Goal: Task Accomplishment & Management: Manage account settings

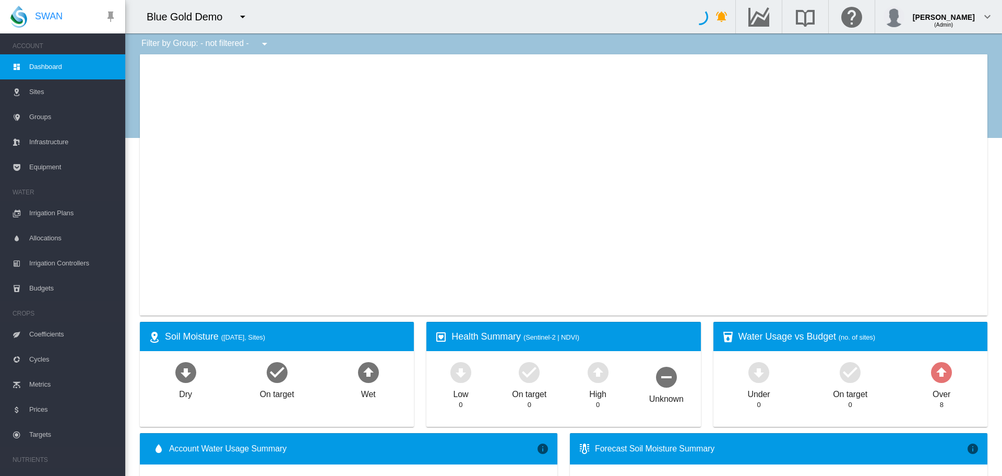
type input "**********"
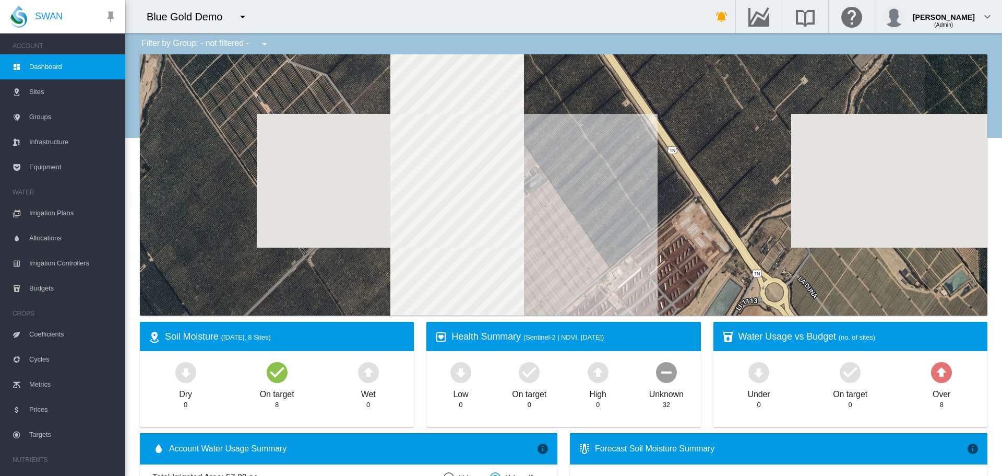
click at [245, 24] on button "button" at bounding box center [242, 16] width 21 height 21
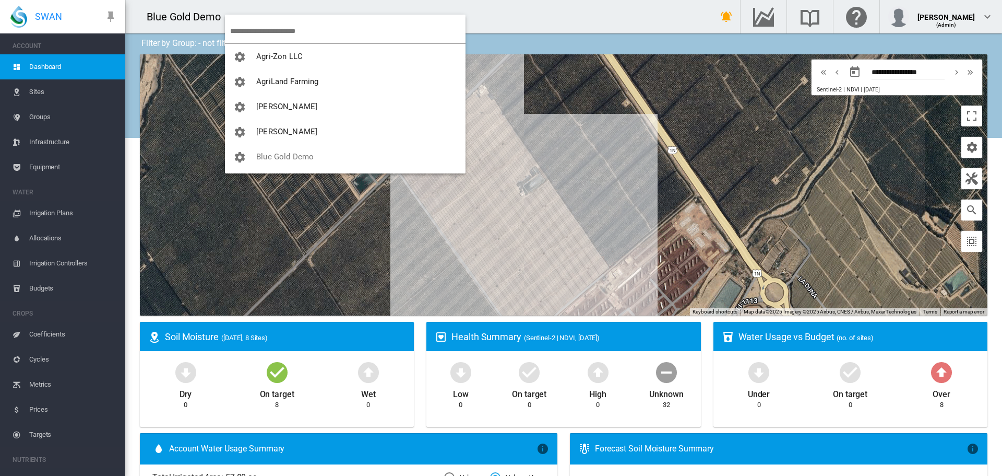
click at [262, 32] on input "search" at bounding box center [347, 31] width 235 height 25
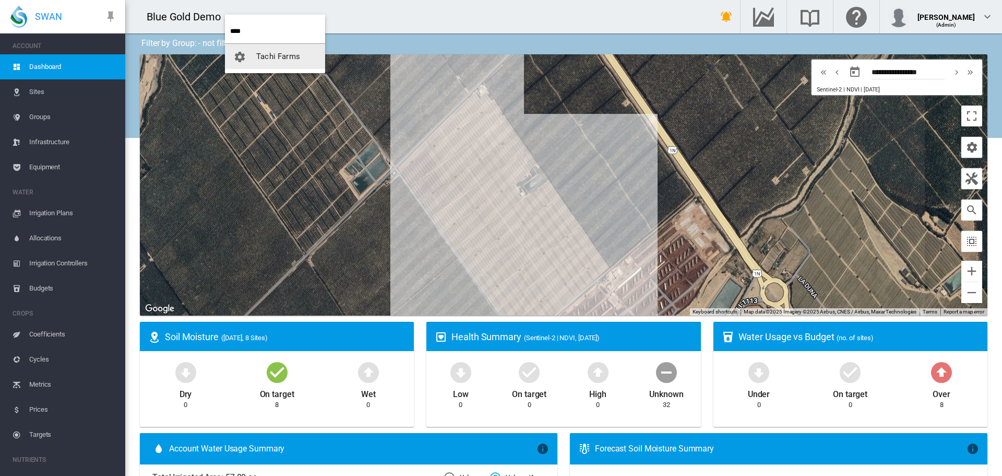
type input "****"
click at [262, 49] on button "Tachi Farms" at bounding box center [275, 56] width 100 height 25
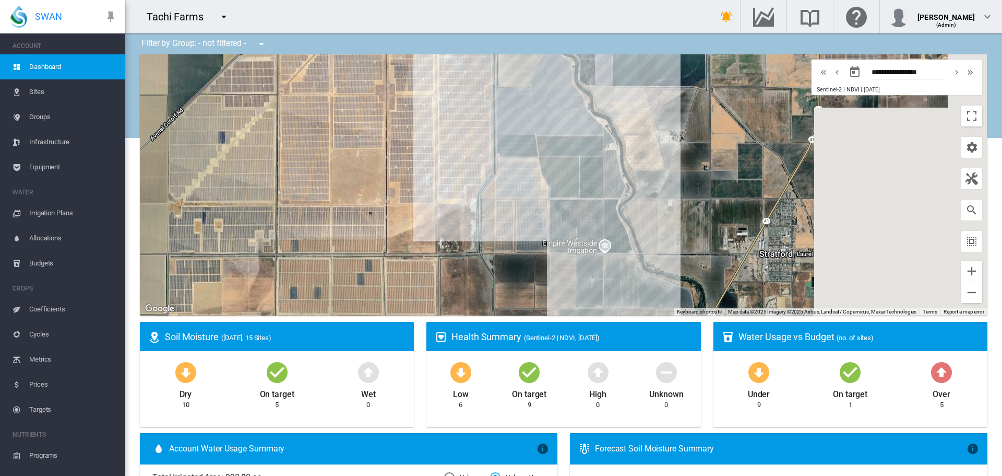
drag, startPoint x: 678, startPoint y: 234, endPoint x: 494, endPoint y: 269, distance: 186.5
click at [494, 269] on div at bounding box center [564, 184] width 848 height 261
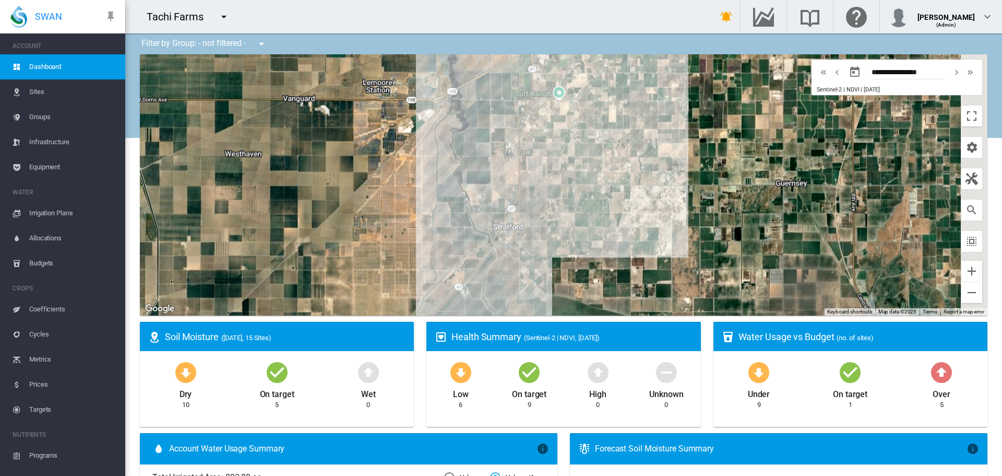
drag, startPoint x: 495, startPoint y: 254, endPoint x: 437, endPoint y: 219, distance: 67.2
click at [437, 220] on div at bounding box center [564, 184] width 848 height 261
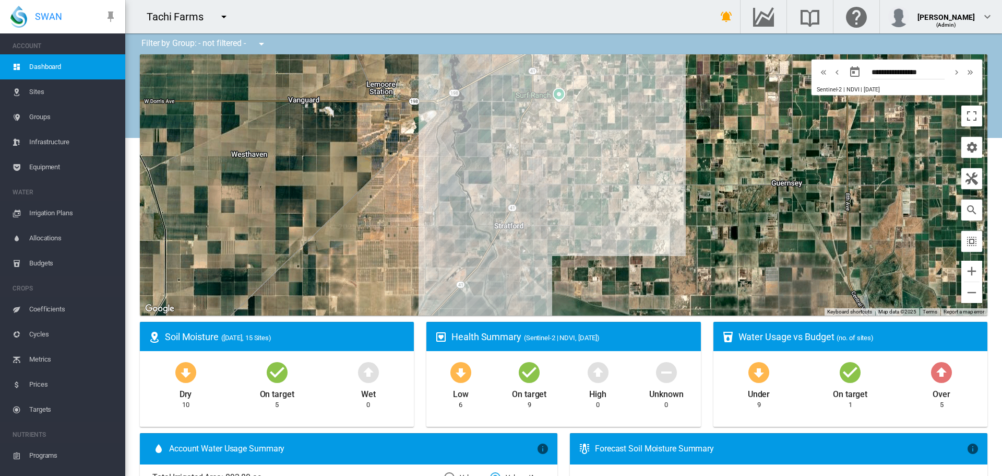
click at [579, 406] on div "High 0" at bounding box center [598, 384] width 68 height 51
click at [22, 160] on link "Equipment" at bounding box center [62, 167] width 125 height 25
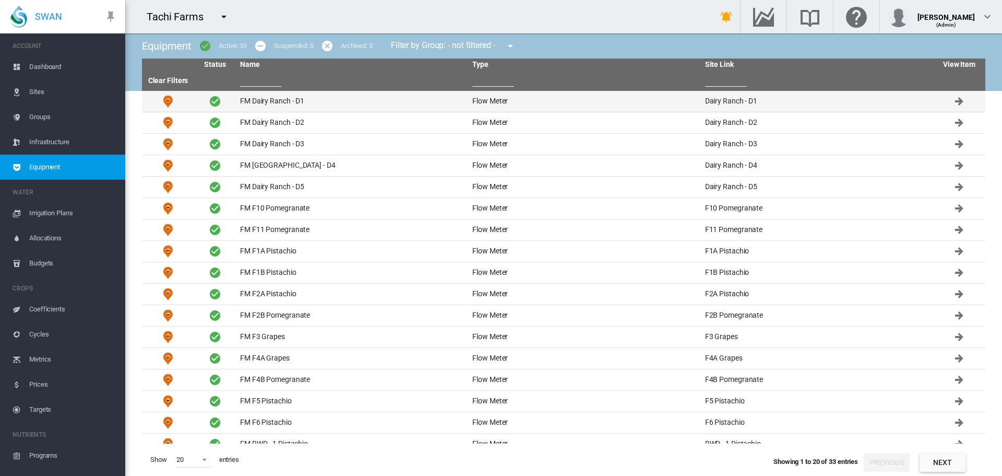
click at [255, 92] on td "FM Dairy Ranch - D1" at bounding box center [352, 101] width 232 height 21
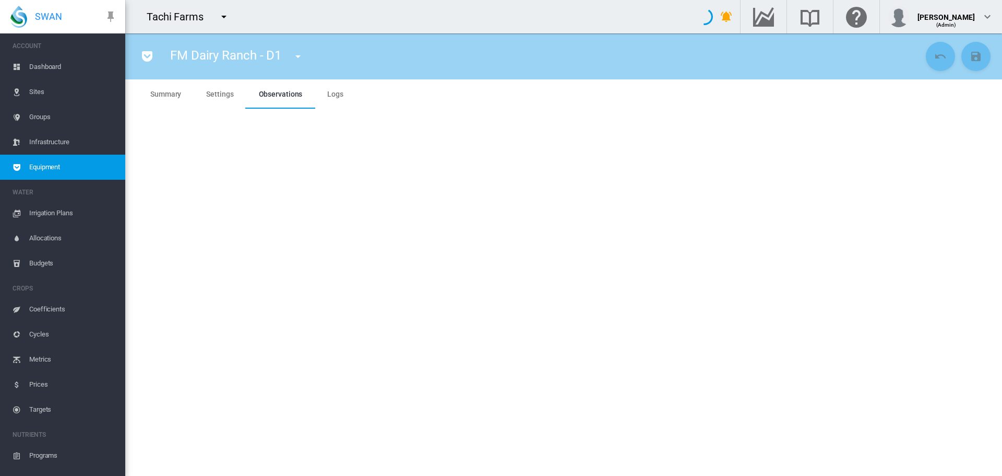
click at [200, 93] on md-tab-item "Settings" at bounding box center [220, 93] width 52 height 29
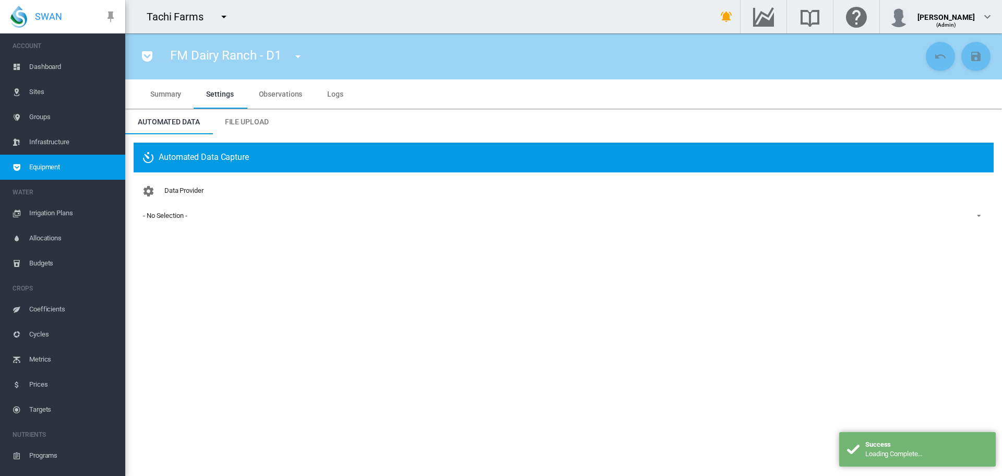
click at [246, 126] on md-tab-item "File Upload" at bounding box center [246, 121] width 69 height 25
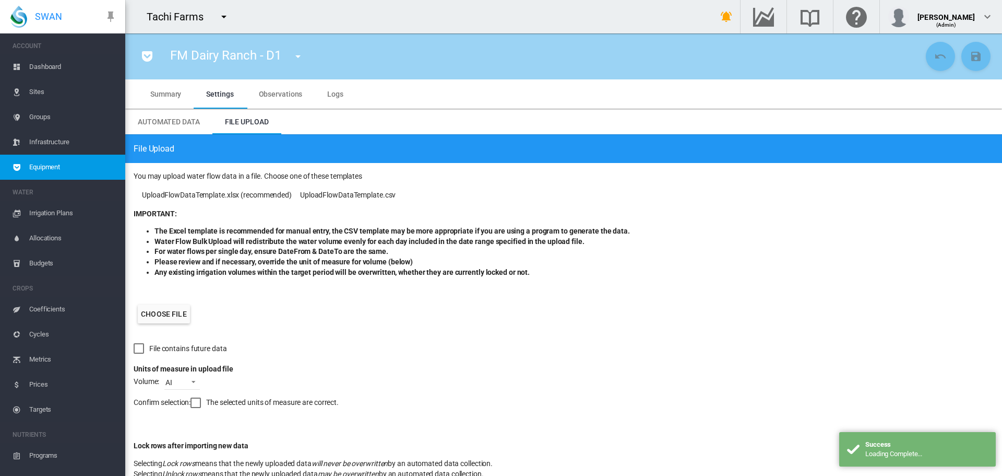
click at [152, 304] on label "Choose file" at bounding box center [164, 313] width 52 height 19
click at [0, 0] on input "Choose file" at bounding box center [0, 0] width 0 height 0
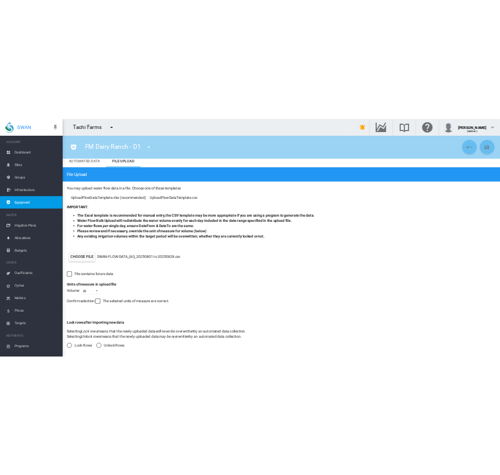
scroll to position [71, 0]
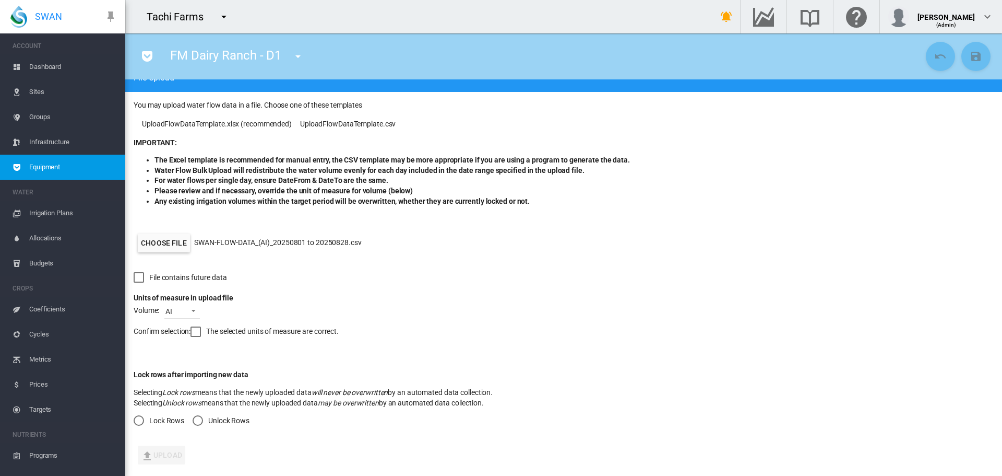
click at [205, 349] on div "Confirm selection: The selected units of measure are correct." at bounding box center [564, 335] width 860 height 34
click at [201, 332] on div at bounding box center [196, 331] width 10 height 10
click at [203, 425] on md-radio-button "Unlock Rows" at bounding box center [221, 420] width 57 height 10
click at [159, 458] on button "Upload" at bounding box center [162, 454] width 48 height 19
click at [62, 64] on span "Dashboard" at bounding box center [73, 66] width 88 height 25
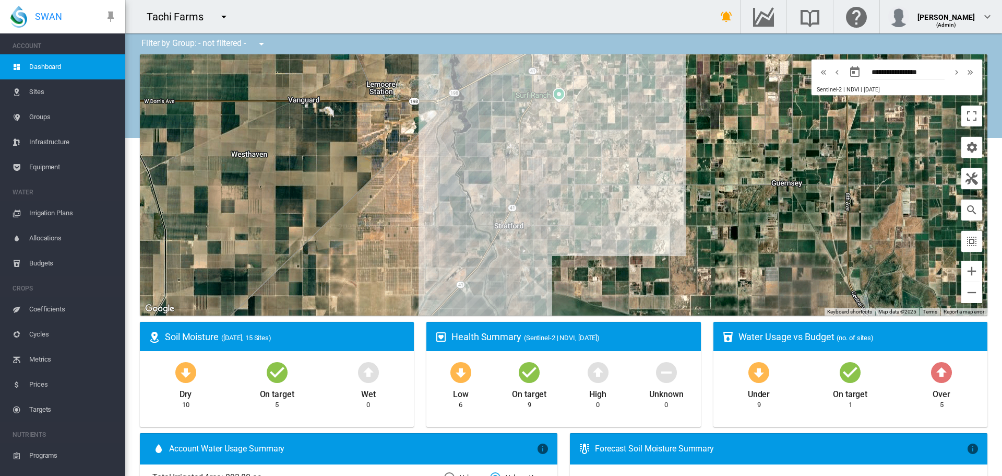
click at [49, 210] on span "Irrigation Plans" at bounding box center [73, 212] width 88 height 25
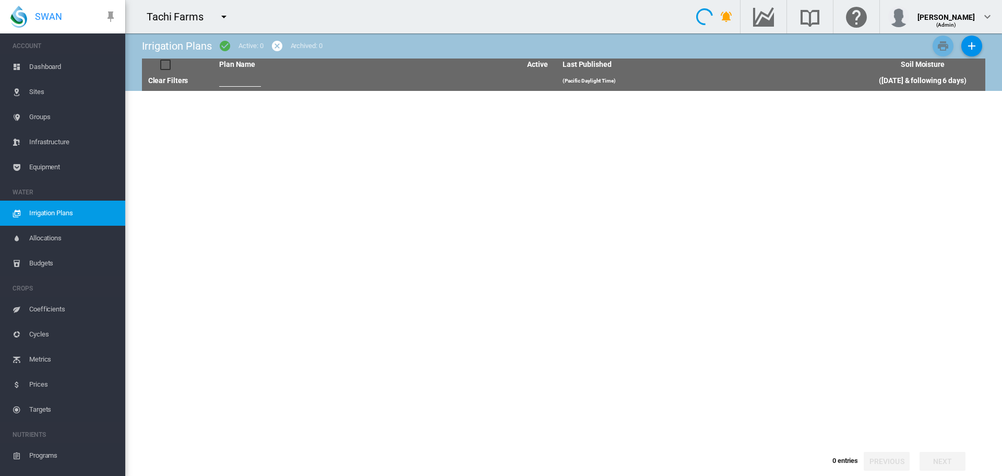
click at [295, 296] on tbody at bounding box center [564, 267] width 844 height 352
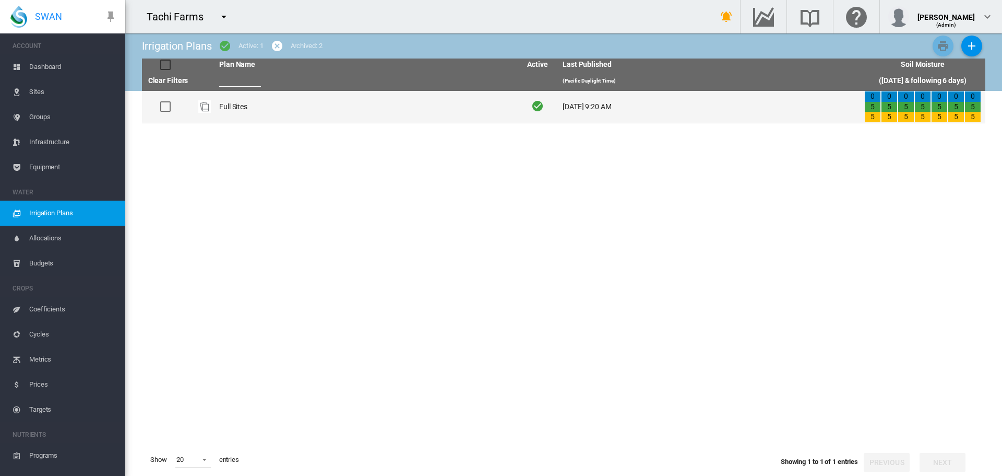
click at [268, 106] on td "Full Sites" at bounding box center [366, 107] width 302 height 32
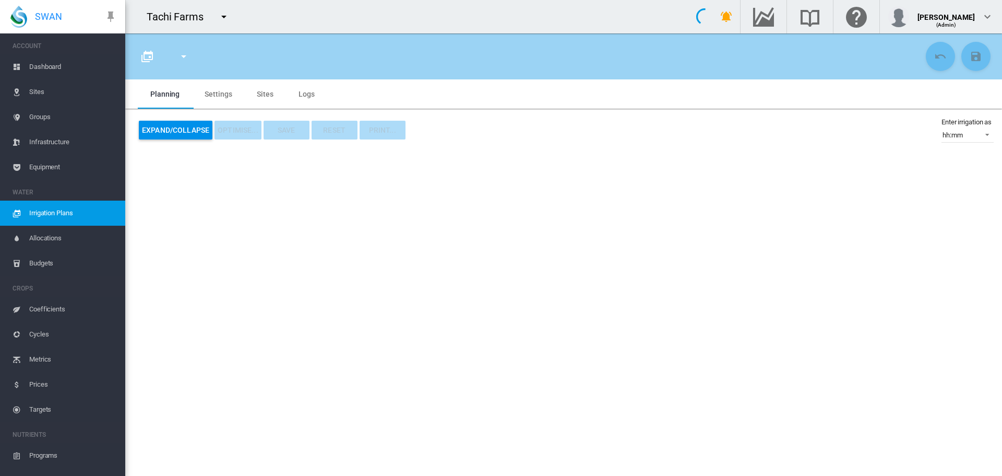
type input "**********"
type input "*"
type input "****"
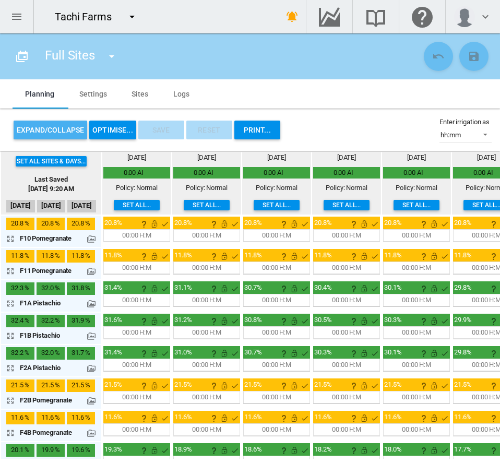
click at [53, 124] on button "Expand/Collapse" at bounding box center [51, 130] width 74 height 19
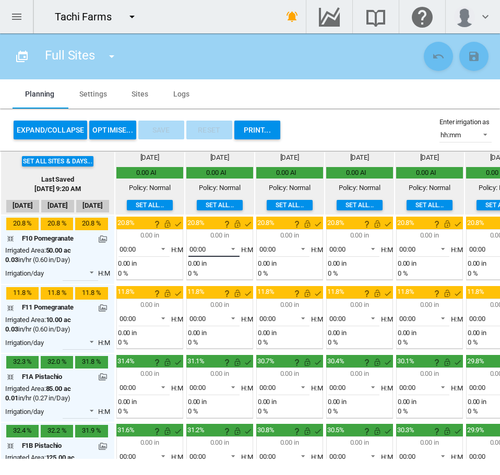
click at [227, 246] on span at bounding box center [230, 247] width 13 height 9
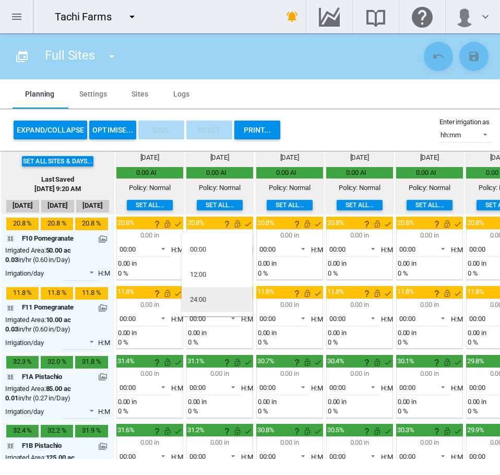
click at [218, 300] on md-option "24:00" at bounding box center [217, 299] width 71 height 25
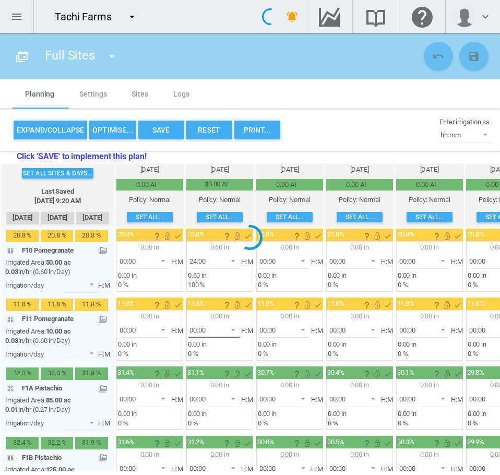
click at [214, 334] on span "00:00" at bounding box center [206, 330] width 32 height 9
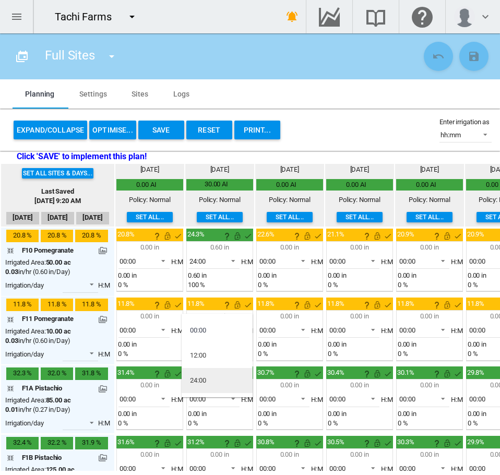
click at [208, 385] on md-option "24:00" at bounding box center [217, 380] width 71 height 25
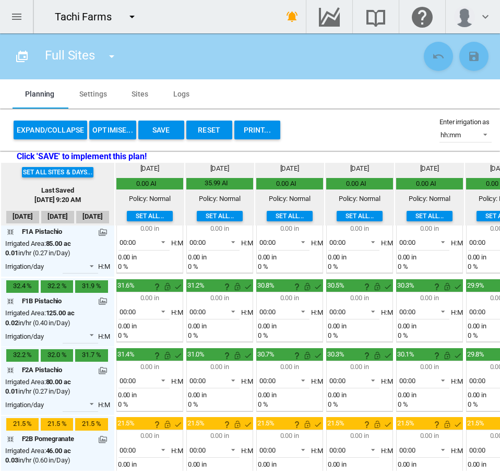
scroll to position [104, 0]
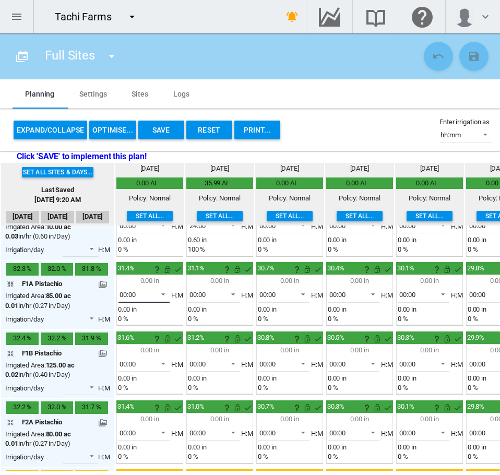
click at [145, 292] on span "00:00" at bounding box center [136, 294] width 32 height 9
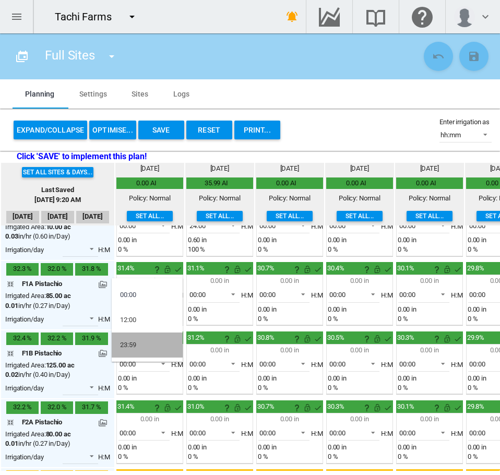
click at [139, 341] on md-option "23:59" at bounding box center [147, 345] width 71 height 25
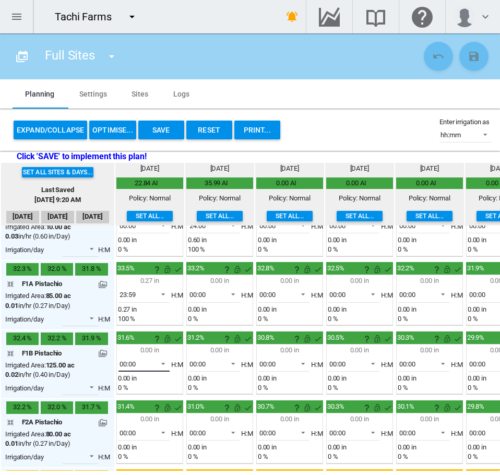
click at [156, 368] on md-select-value "00:00" at bounding box center [144, 364] width 51 height 16
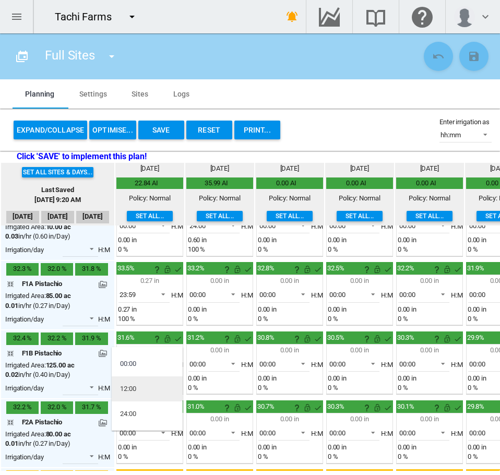
click at [152, 388] on md-option "12:00" at bounding box center [147, 388] width 71 height 25
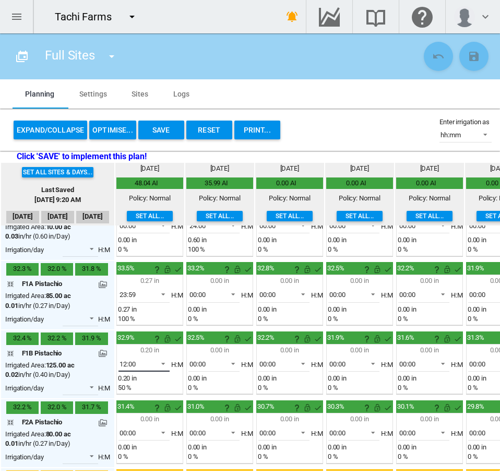
scroll to position [157, 0]
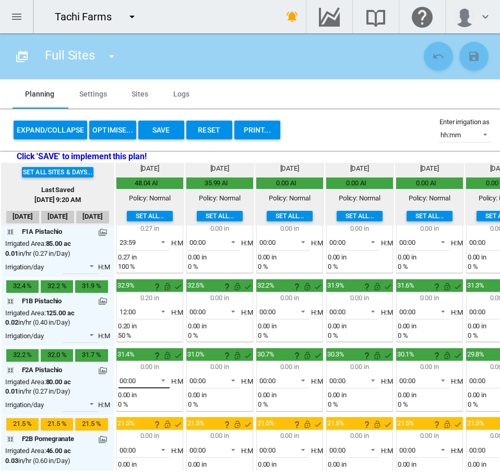
click at [153, 380] on md-select-value "00:00" at bounding box center [144, 381] width 51 height 16
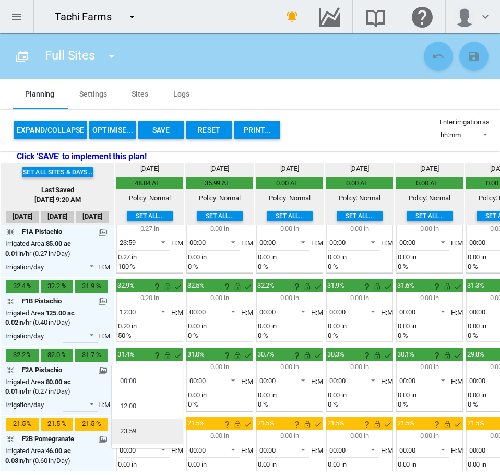
click at [145, 430] on md-option "23:59" at bounding box center [147, 431] width 71 height 25
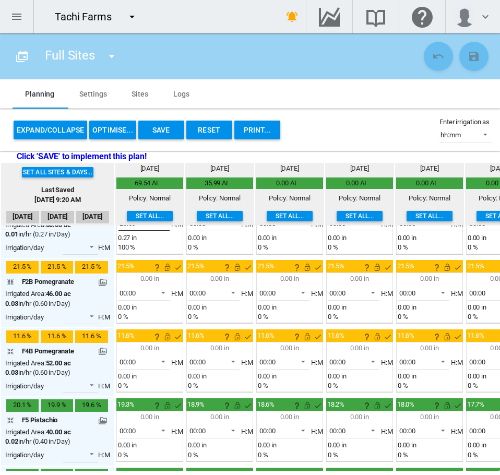
scroll to position [313, 0]
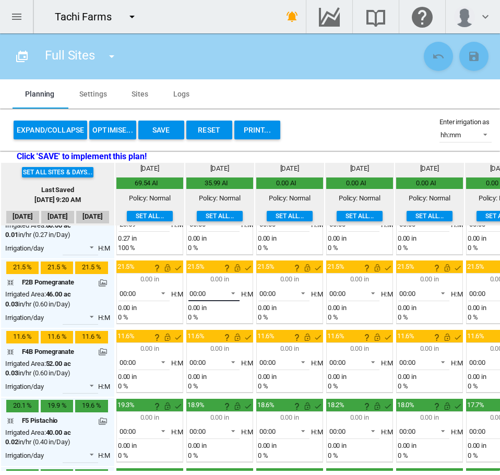
click at [215, 300] on md-select-value "00:00" at bounding box center [213, 294] width 51 height 16
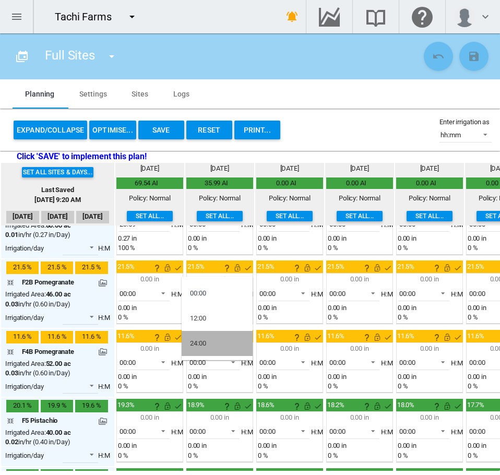
click at [209, 348] on md-option "24:00" at bounding box center [217, 343] width 71 height 25
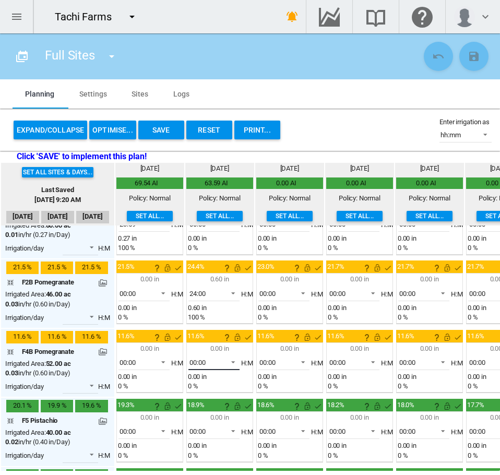
click at [209, 359] on span "00:00" at bounding box center [206, 362] width 32 height 9
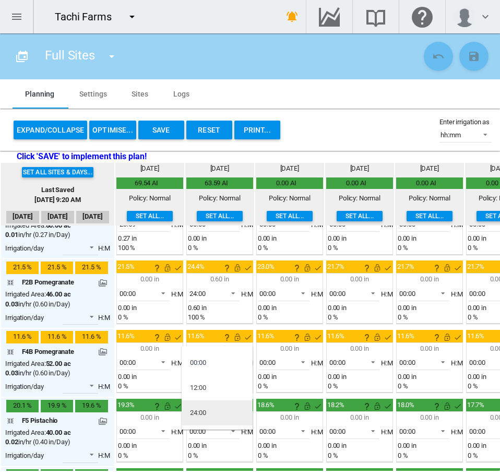
click at [205, 418] on md-option "24:00" at bounding box center [217, 412] width 71 height 25
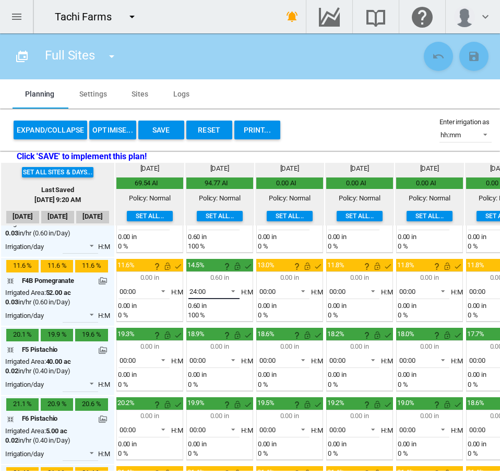
scroll to position [418, 0]
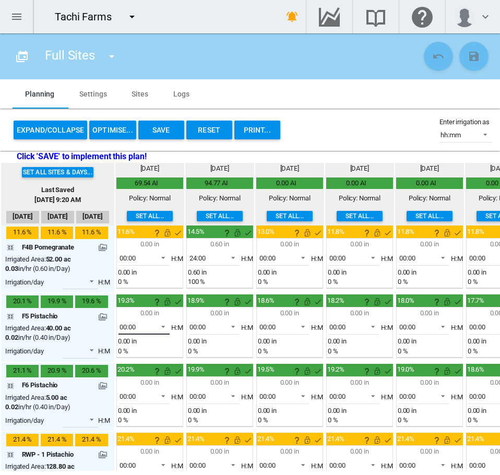
click at [146, 322] on md-select-value "00:00" at bounding box center [144, 327] width 51 height 16
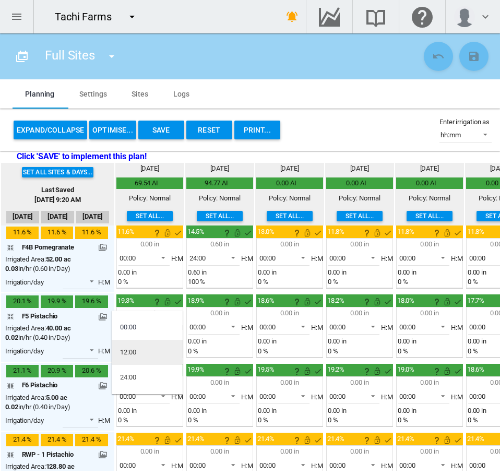
click at [144, 347] on md-option "12:00" at bounding box center [147, 352] width 71 height 25
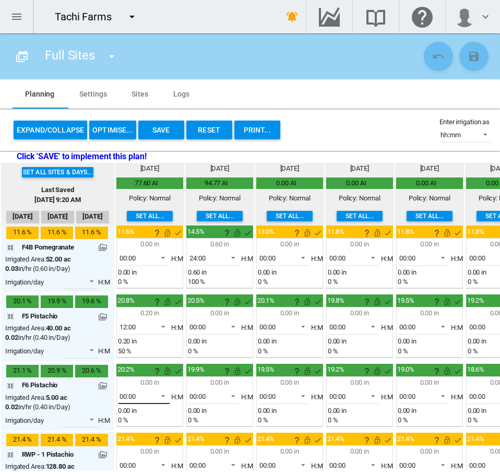
click at [140, 400] on span "00:00" at bounding box center [136, 396] width 32 height 9
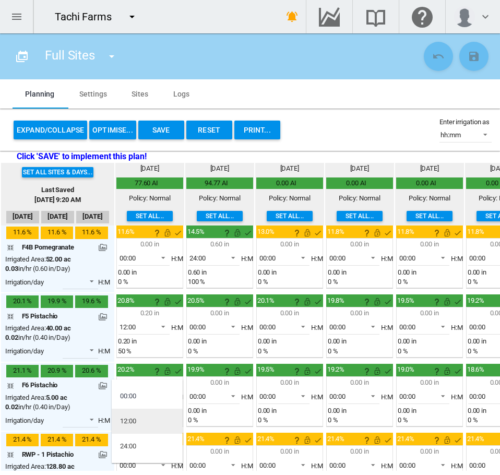
click at [138, 426] on md-option "12:00" at bounding box center [147, 421] width 71 height 25
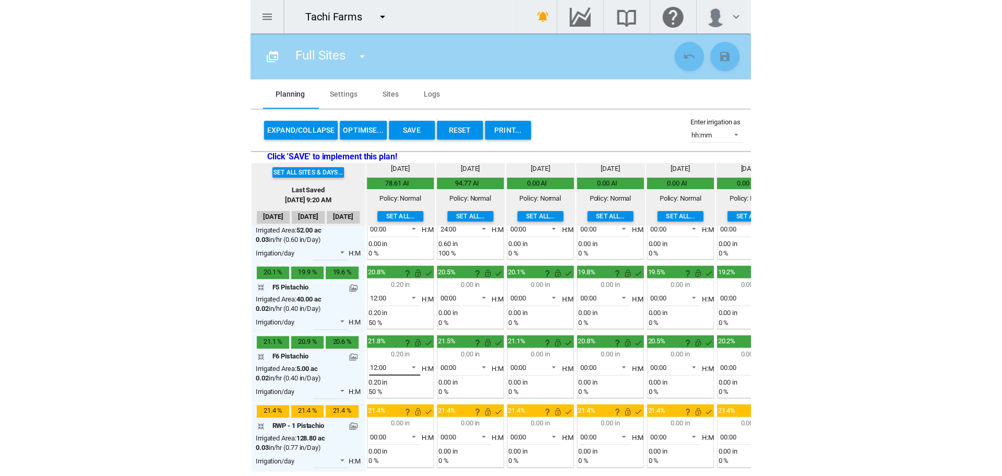
scroll to position [455, 0]
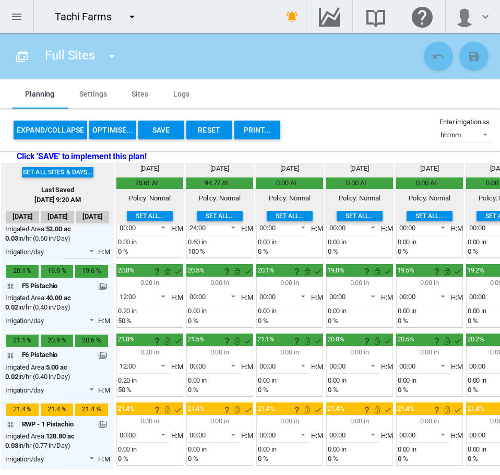
click at [152, 132] on button "Save" at bounding box center [161, 130] width 46 height 19
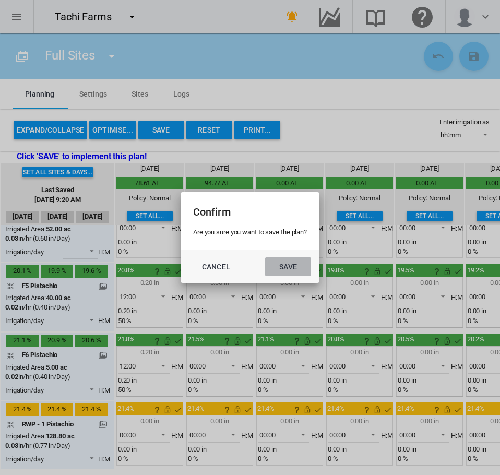
click at [285, 269] on button "Save" at bounding box center [288, 266] width 46 height 19
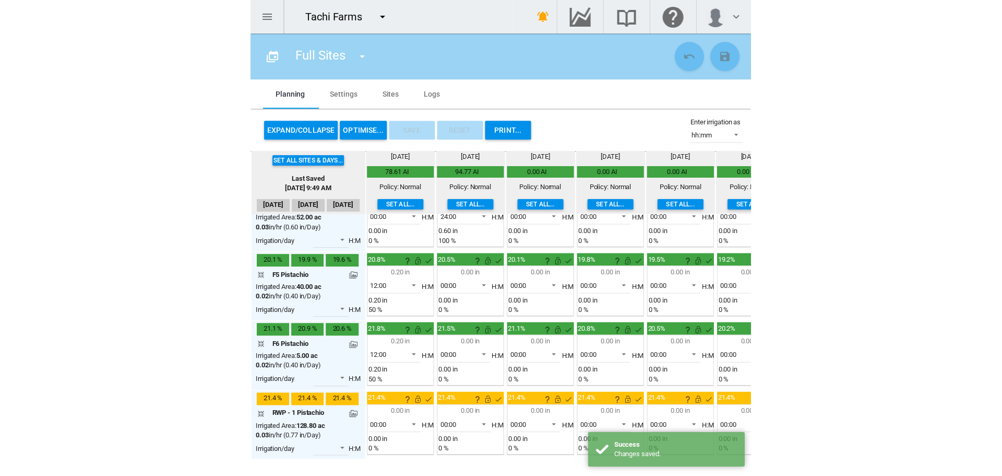
scroll to position [447, 0]
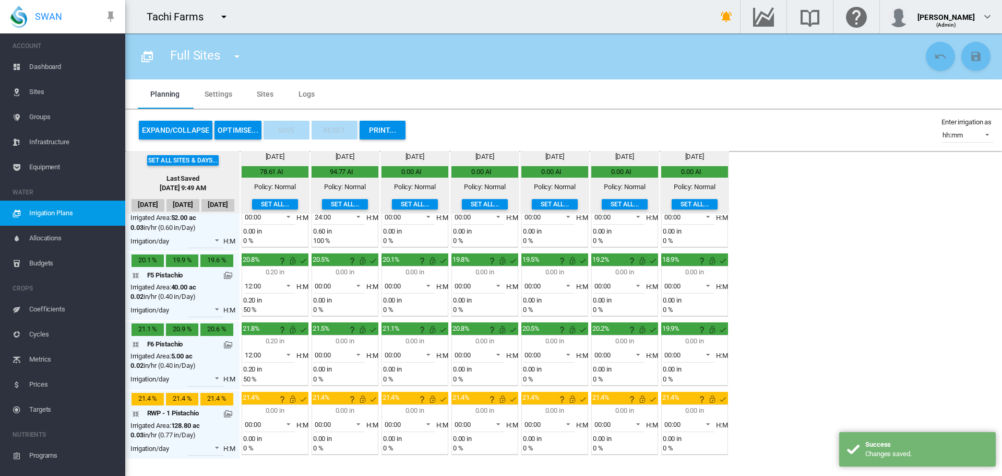
click at [55, 64] on span "Dashboard" at bounding box center [73, 66] width 88 height 25
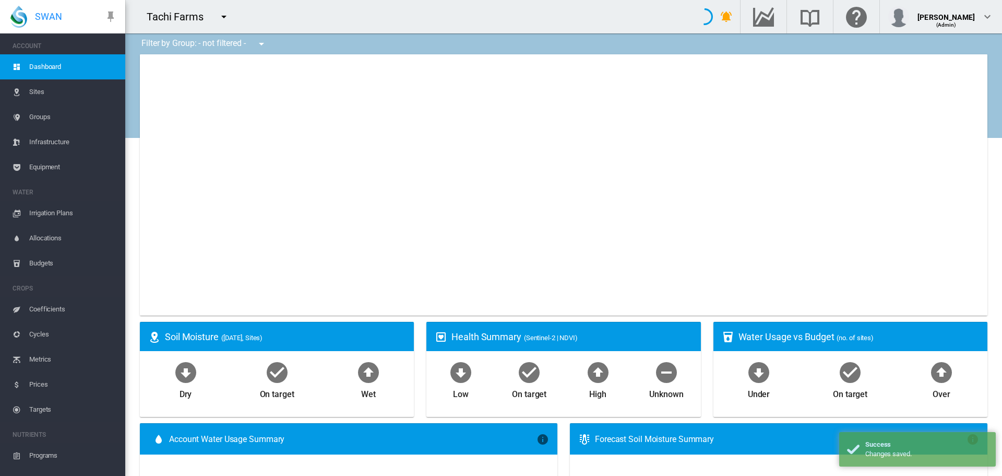
type input "**********"
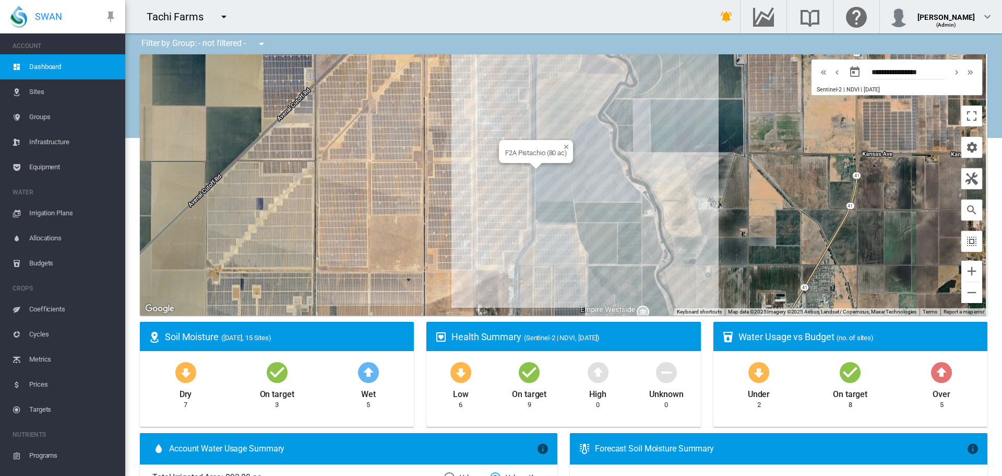
click at [551, 169] on div "F2A Pistachio (80 ac)" at bounding box center [564, 184] width 848 height 261
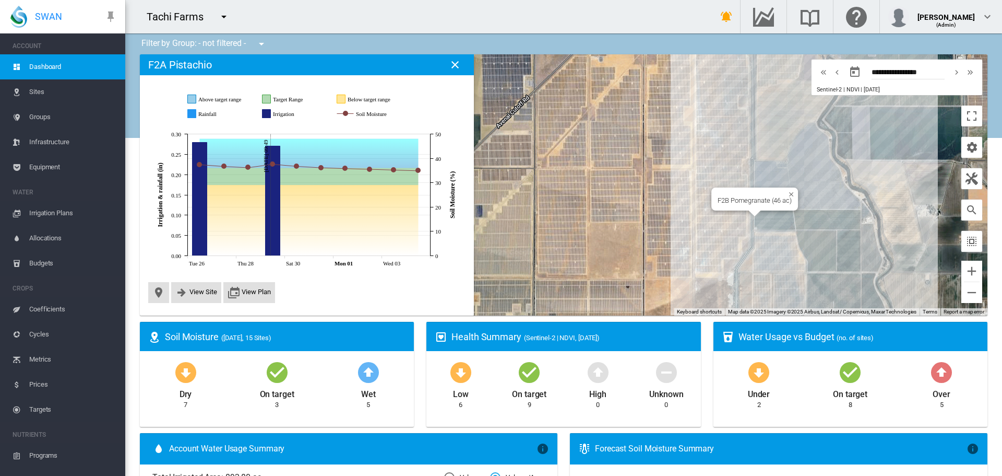
click at [757, 219] on div "F2B Pomegranate (46 ac)" at bounding box center [564, 184] width 848 height 261
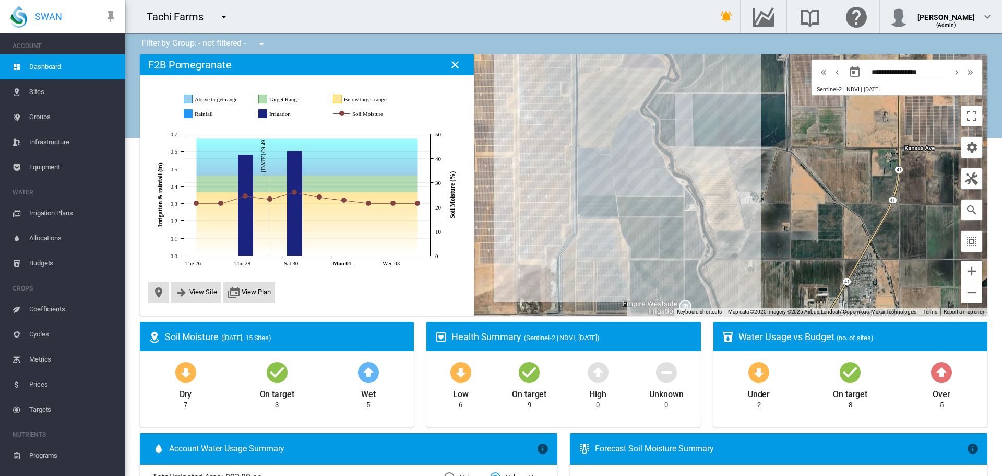
drag, startPoint x: 656, startPoint y: 263, endPoint x: 472, endPoint y: 247, distance: 183.9
click at [472, 247] on div "Site Health Indexes - × Name of current Site Health Area in chart. Click on a d…" at bounding box center [564, 184] width 848 height 261
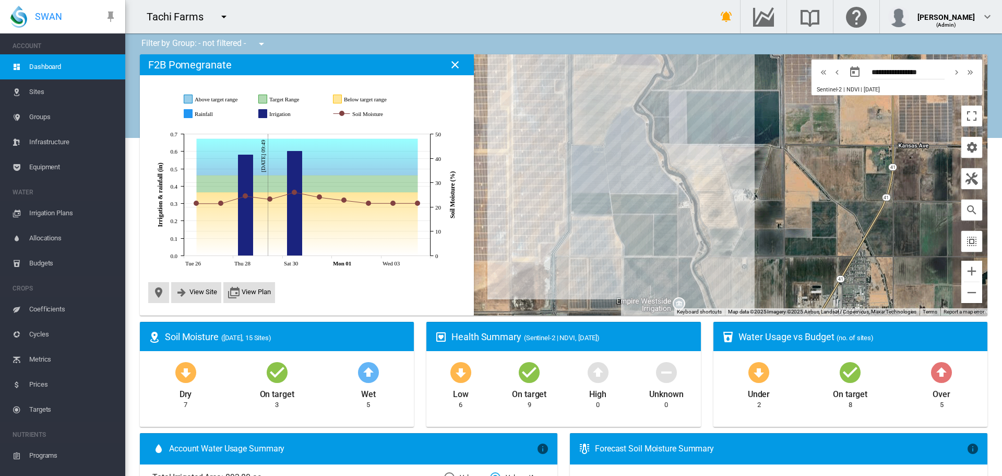
click at [194, 303] on div "JavaScript chart by amCharts 3.21.15 Above target range Target Range Below targ…" at bounding box center [307, 193] width 326 height 228
click at [195, 298] on button "View Site" at bounding box center [196, 292] width 42 height 13
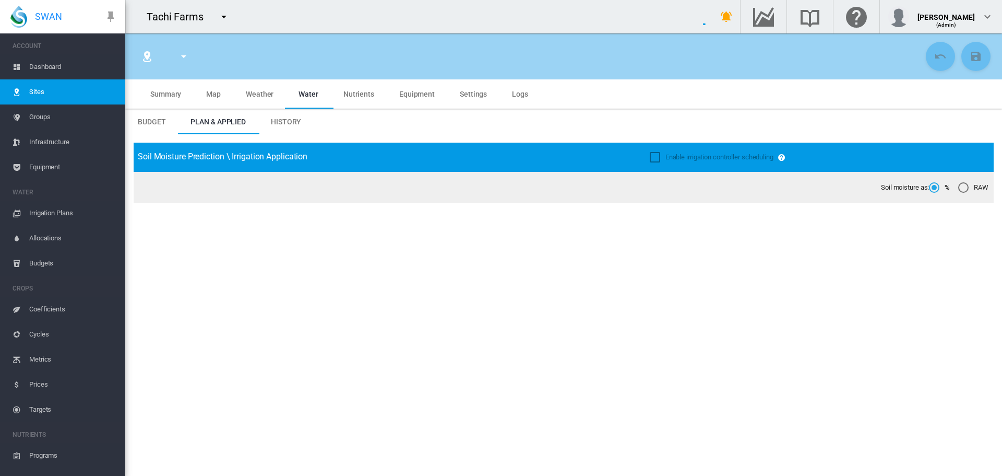
type input "*****"
type input "**********"
type input "********"
type input "**********"
type input "***"
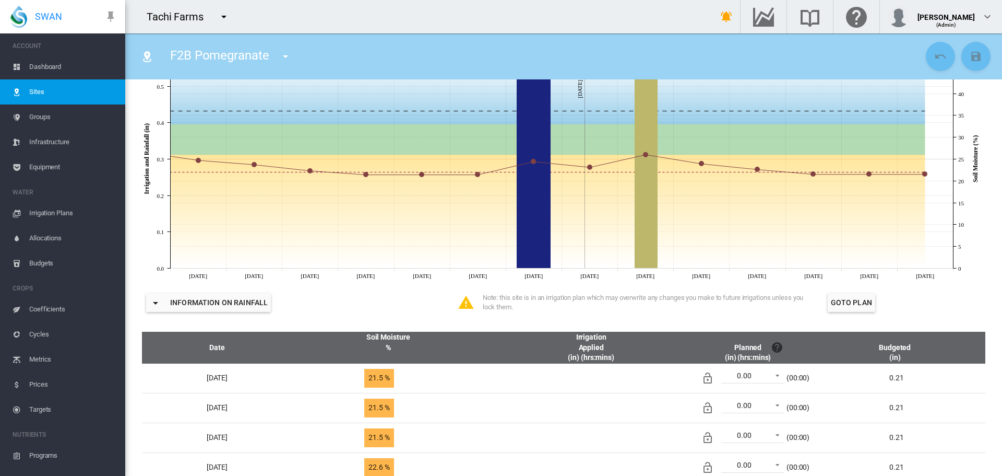
scroll to position [52, 0]
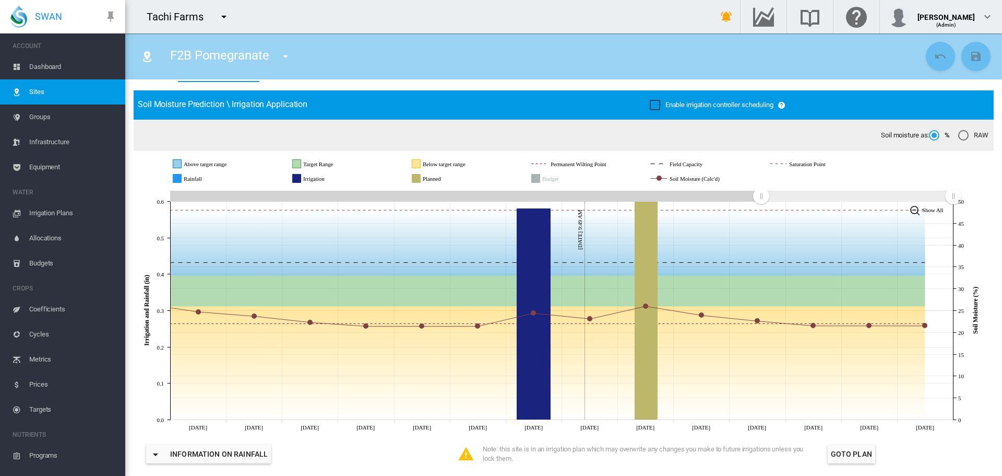
drag, startPoint x: 47, startPoint y: 60, endPoint x: 105, endPoint y: 40, distance: 61.3
click at [47, 60] on span "Dashboard" at bounding box center [73, 66] width 88 height 25
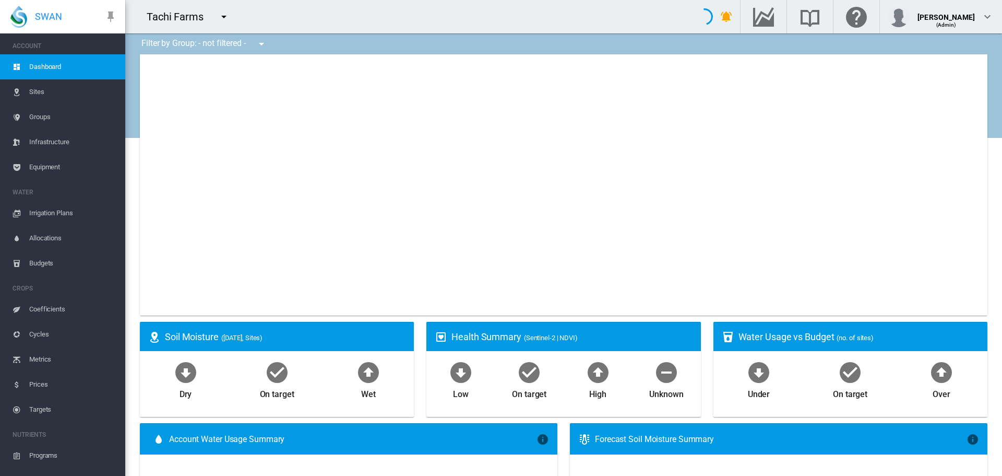
type input "**********"
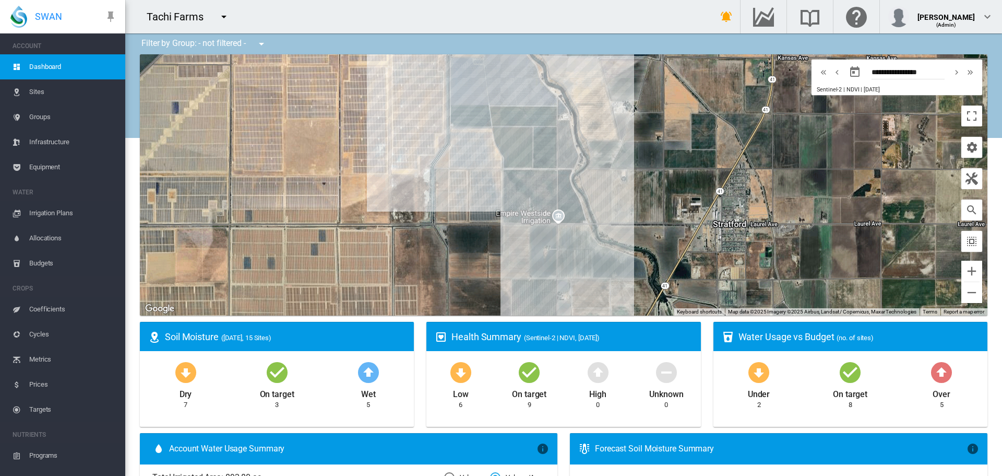
drag, startPoint x: 700, startPoint y: 268, endPoint x: 579, endPoint y: 179, distance: 149.7
click at [579, 179] on div at bounding box center [564, 184] width 848 height 261
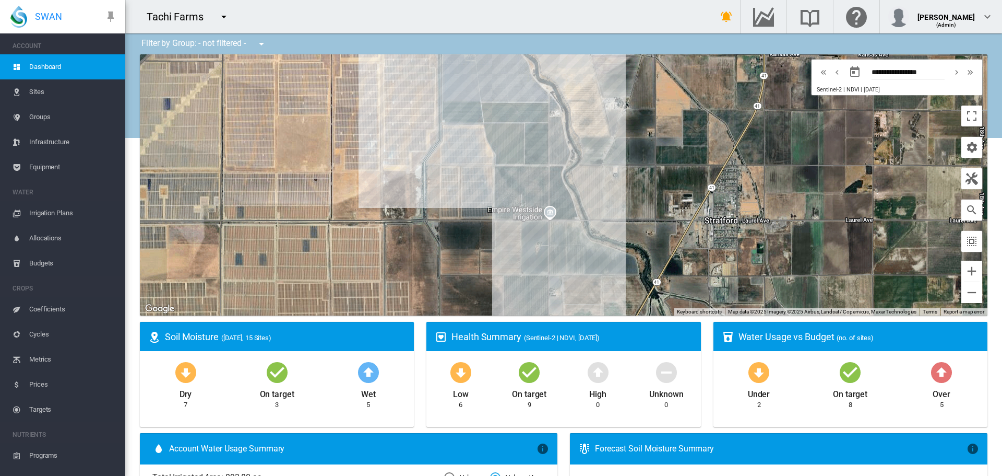
drag, startPoint x: 578, startPoint y: 330, endPoint x: 588, endPoint y: 165, distance: 165.8
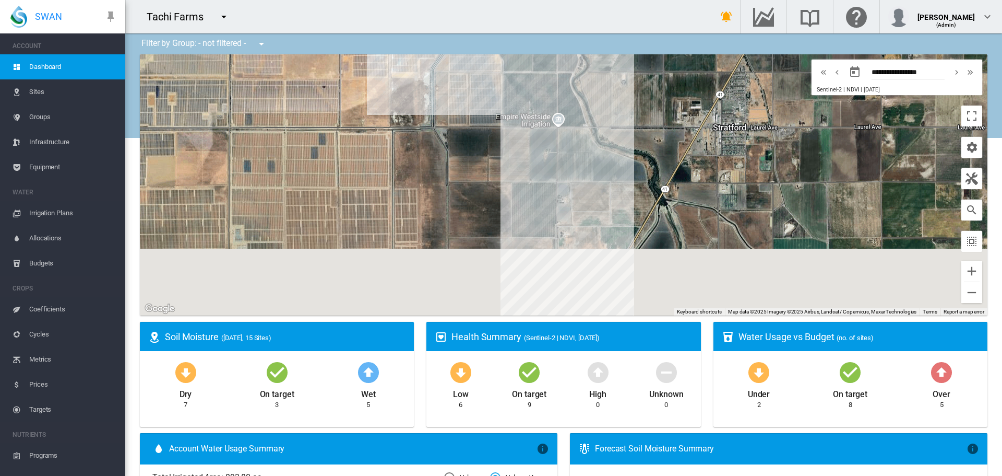
drag, startPoint x: 573, startPoint y: 265, endPoint x: 584, endPoint y: 100, distance: 165.9
click at [584, 100] on div at bounding box center [564, 184] width 848 height 261
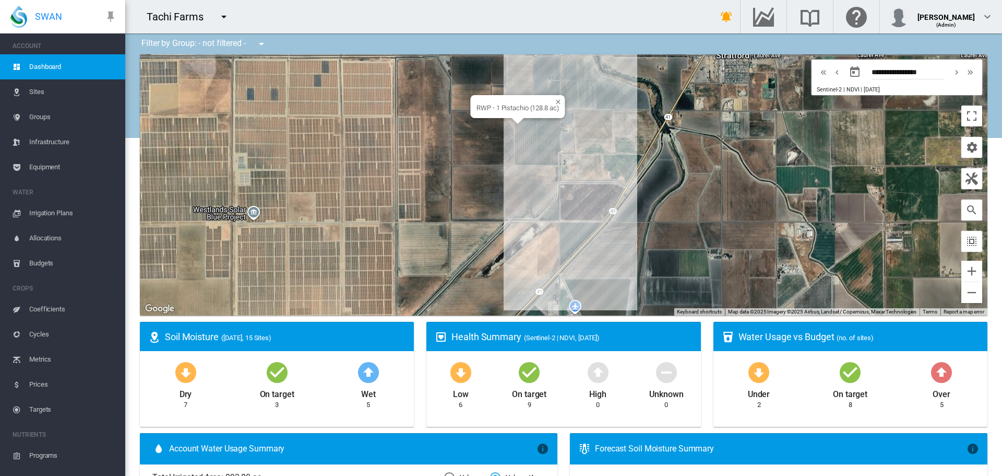
click at [540, 135] on div "RWP - 1 Pistachio (128.8 ac)" at bounding box center [564, 184] width 848 height 261
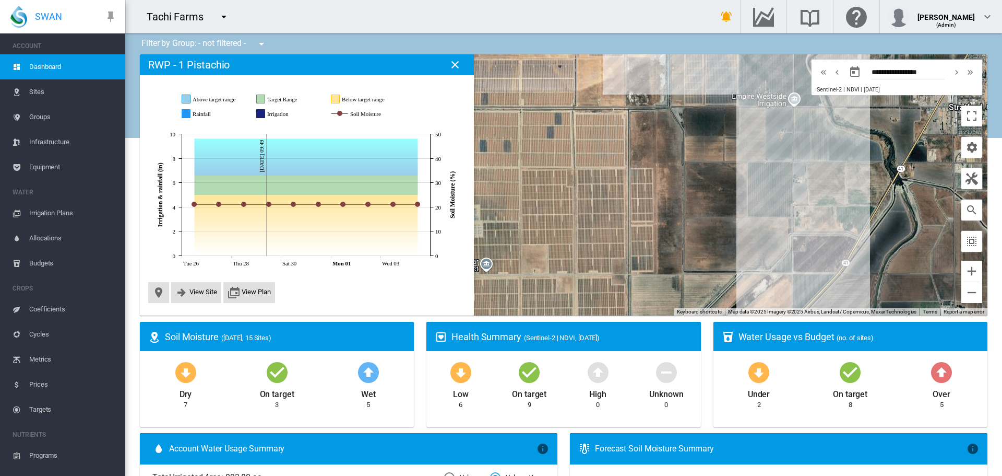
click at [418, 298] on div "View Site View Plan" at bounding box center [306, 291] width 317 height 23
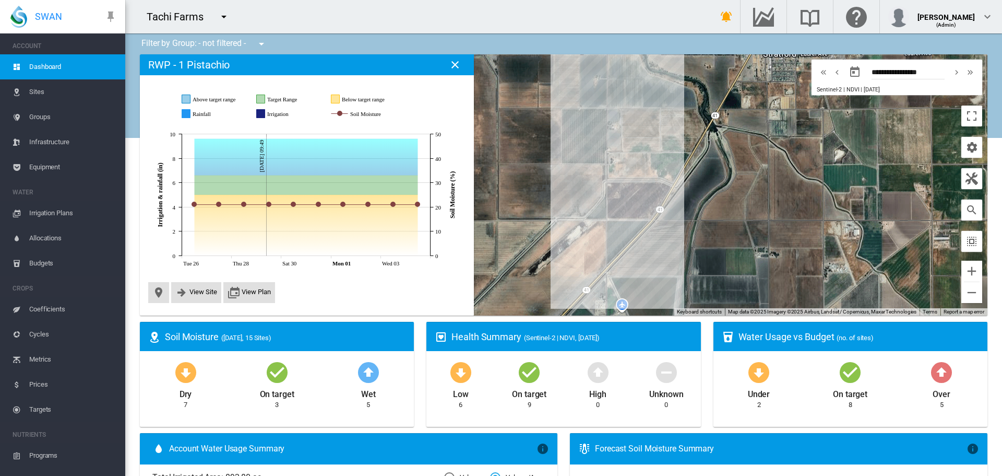
drag, startPoint x: 834, startPoint y: 246, endPoint x: 646, endPoint y: 189, distance: 196.5
click at [646, 189] on div at bounding box center [564, 184] width 848 height 261
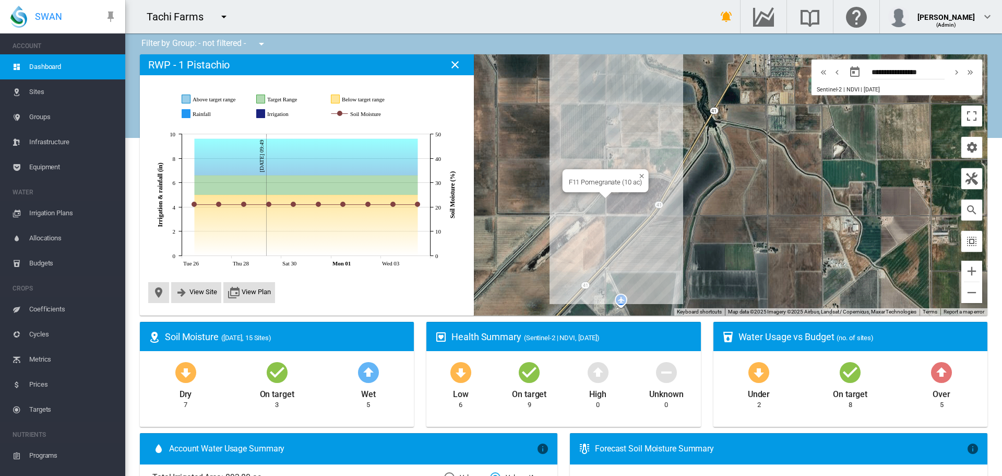
click at [595, 206] on div "F11 Pomegranate (10 ac)" at bounding box center [564, 184] width 848 height 261
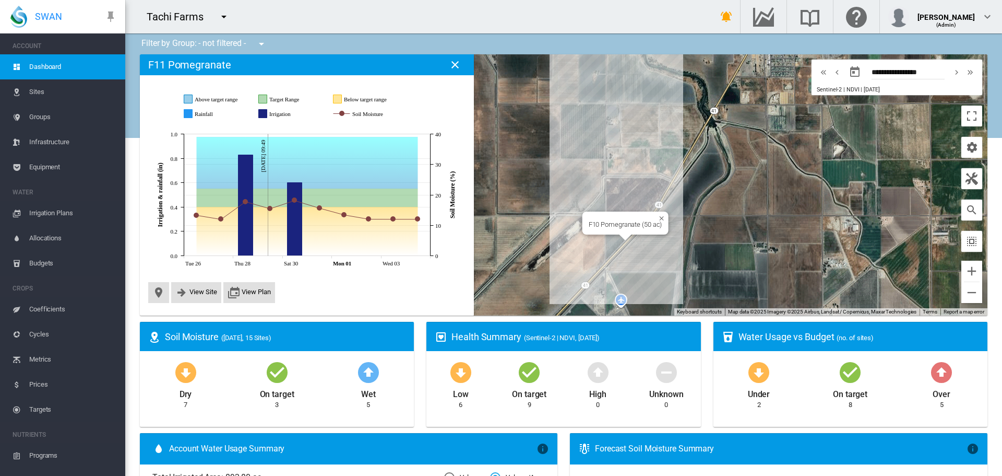
click at [616, 233] on div "F10 Pomegranate (50 ac)" at bounding box center [626, 222] width 86 height 23
click at [612, 245] on div "F10 Pomegranate (50 ac)" at bounding box center [564, 184] width 848 height 261
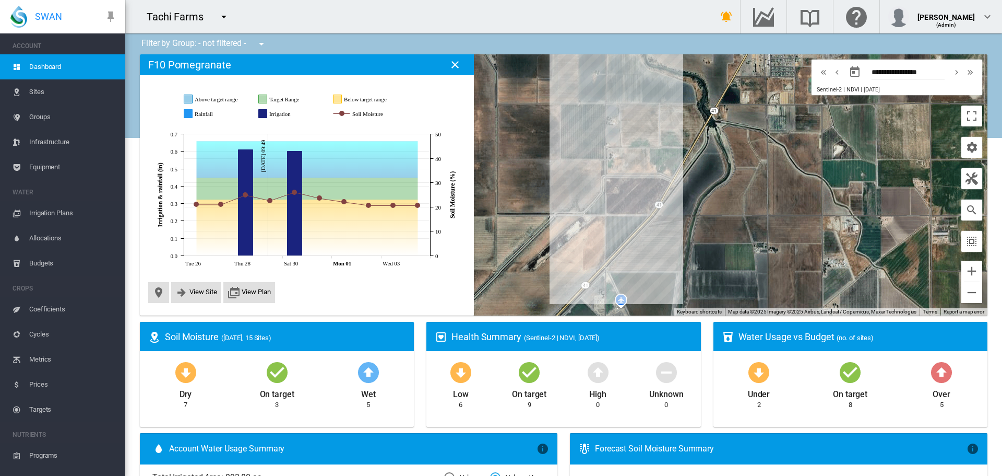
drag, startPoint x: 646, startPoint y: 186, endPoint x: 643, endPoint y: 228, distance: 42.4
click at [643, 228] on div at bounding box center [564, 184] width 848 height 261
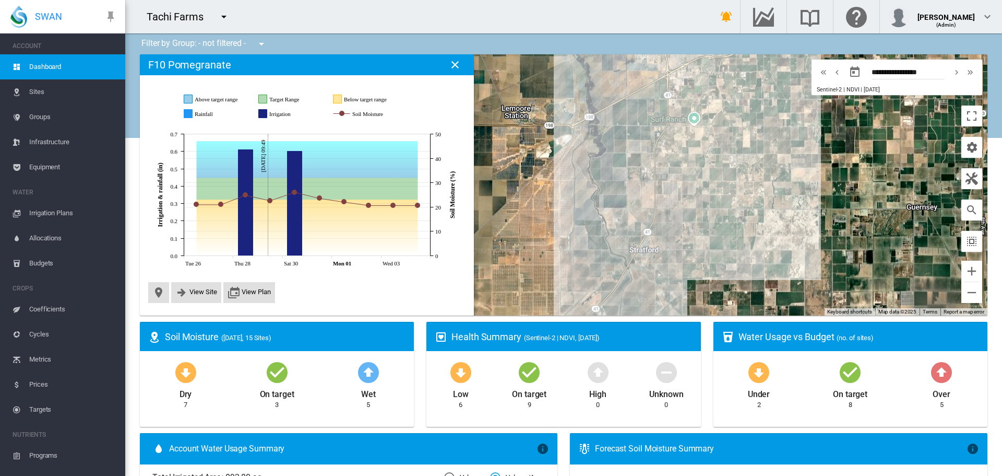
drag, startPoint x: 646, startPoint y: 215, endPoint x: 612, endPoint y: 251, distance: 49.5
click at [612, 251] on div at bounding box center [564, 184] width 848 height 261
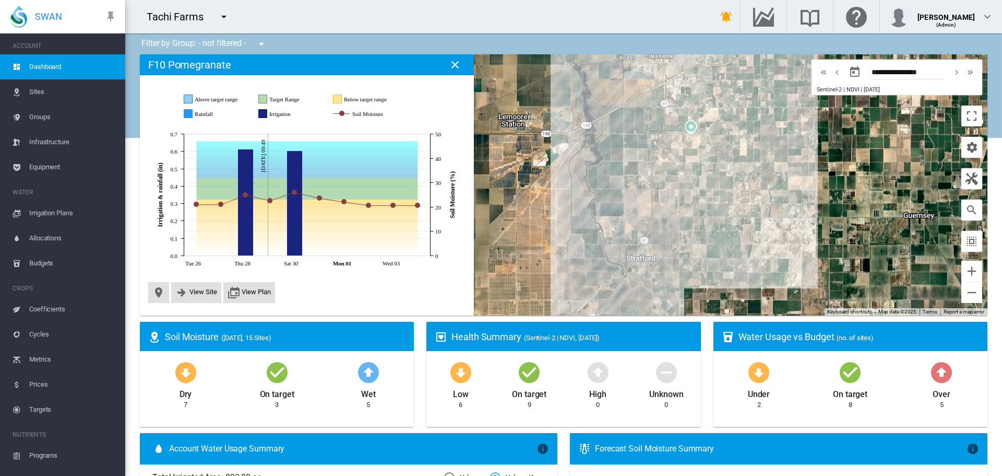
click at [50, 168] on span "Equipment" at bounding box center [73, 167] width 88 height 25
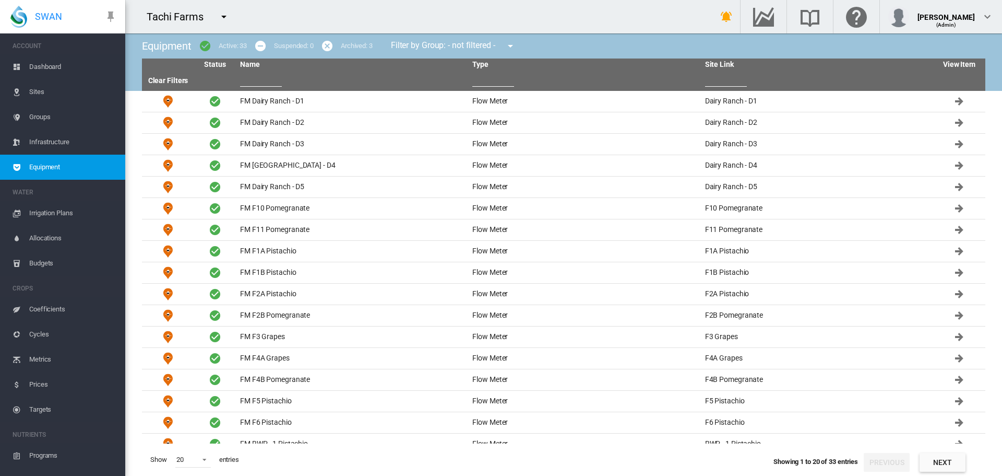
click at [257, 116] on td "FM Dairy Ranch - D2" at bounding box center [352, 122] width 232 height 21
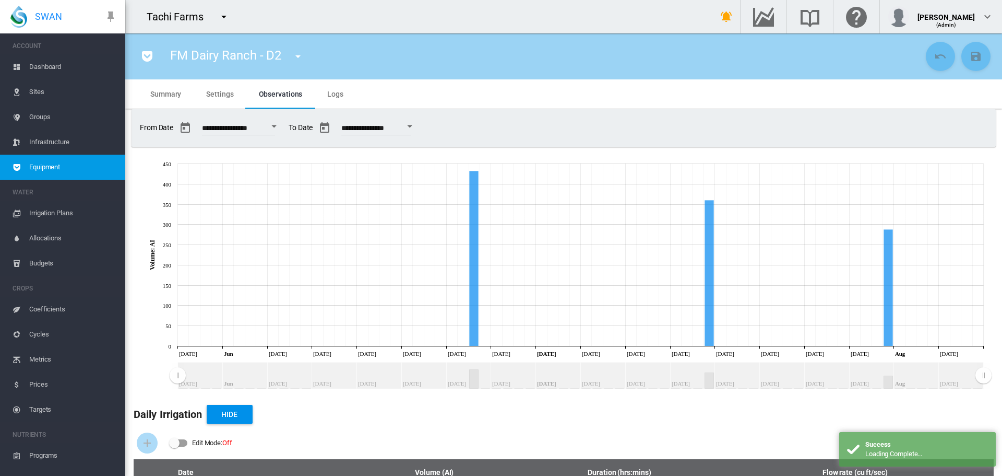
click at [226, 96] on span "Settings" at bounding box center [219, 94] width 27 height 8
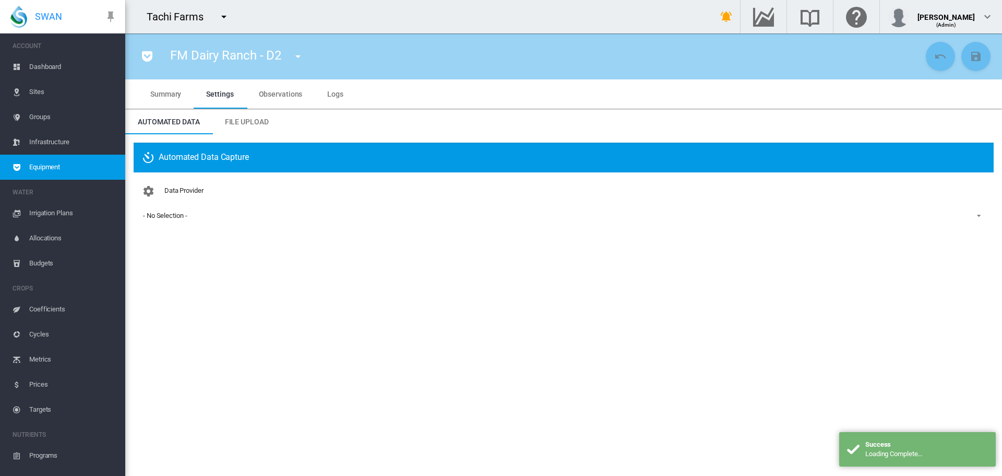
click at [266, 114] on md-tab-item "File Upload" at bounding box center [246, 121] width 69 height 25
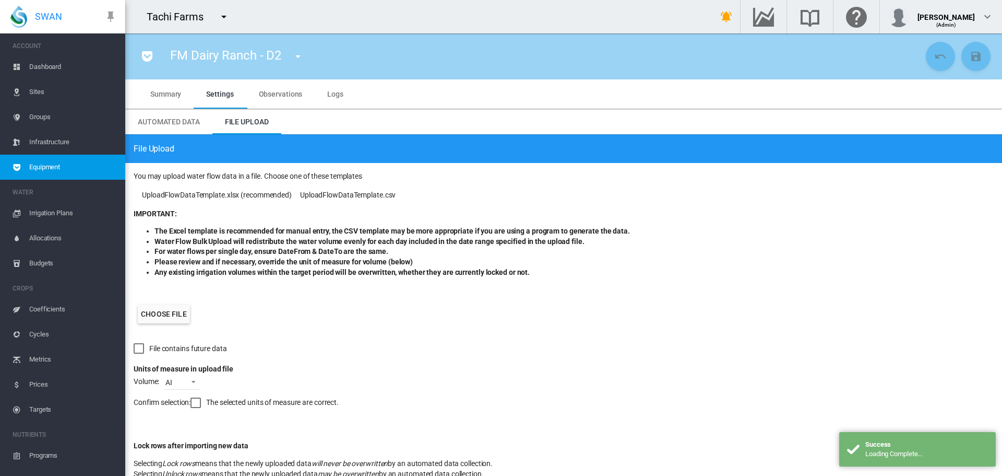
click at [176, 305] on label "Choose file" at bounding box center [164, 313] width 52 height 19
click at [0, 0] on input "Choose file" at bounding box center [0, 0] width 0 height 0
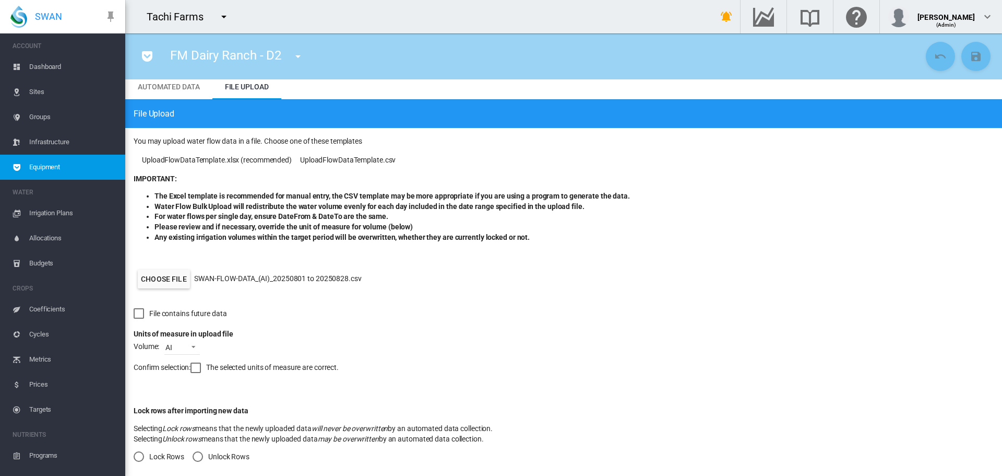
scroll to position [71, 0]
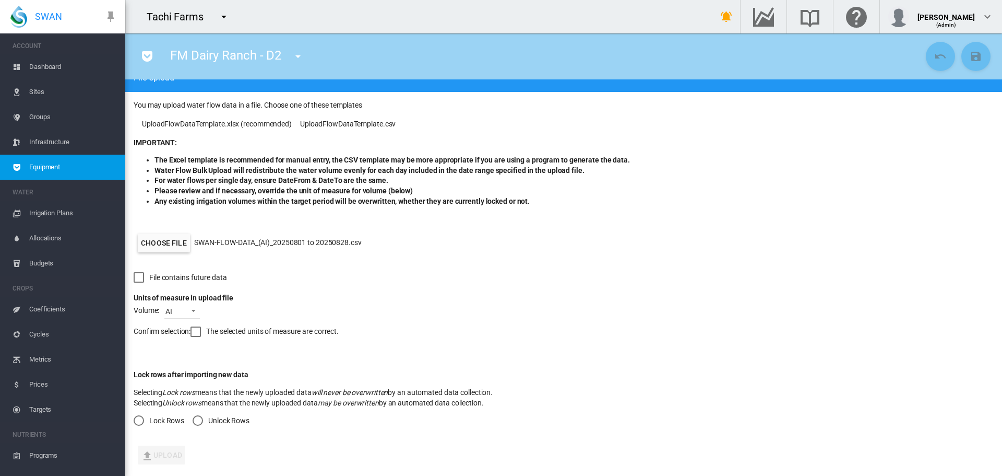
click at [184, 333] on div "Confirm selection: The selected units of measure are correct." at bounding box center [564, 335] width 860 height 34
click at [198, 333] on div at bounding box center [196, 331] width 10 height 10
click at [198, 409] on div "Lock rows after importing new data Selecting Lock rows means that the newly upl…" at bounding box center [313, 398] width 359 height 56
click at [198, 418] on div "Unlock Rows" at bounding box center [198, 420] width 10 height 10
click at [165, 469] on form "You may upload water flow data in a file. Choose one of these templates UploadF…" at bounding box center [563, 284] width 877 height 384
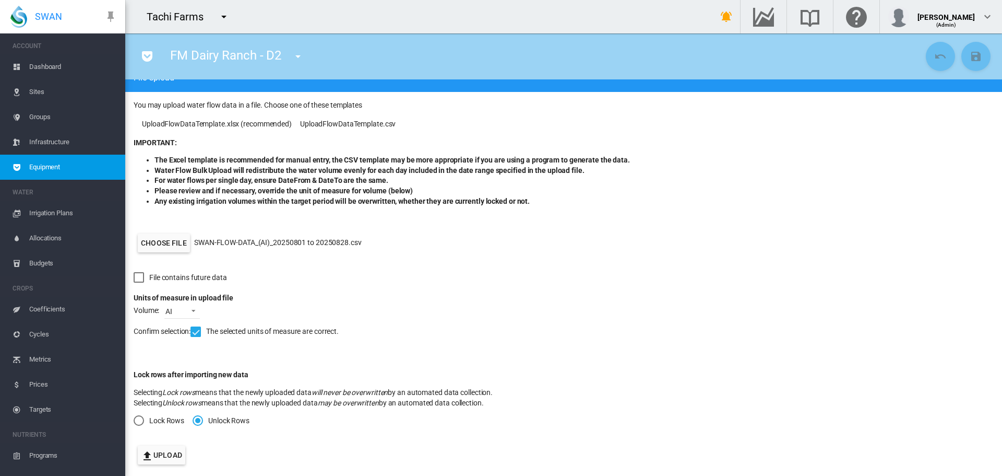
click at [170, 436] on div "Lock rows after importing new data Selecting Lock rows means that the newly upl…" at bounding box center [564, 397] width 860 height 89
click at [169, 462] on button "Upload" at bounding box center [162, 454] width 48 height 19
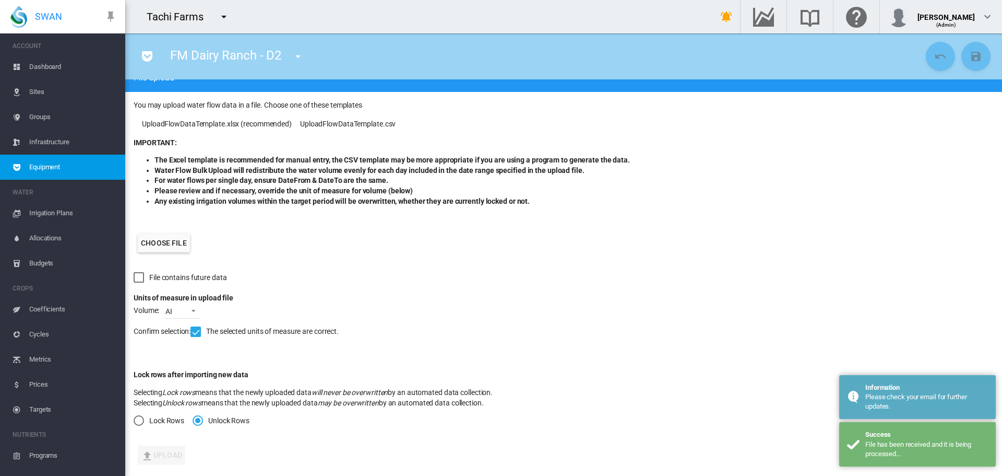
click at [42, 66] on span "Dashboard" at bounding box center [73, 66] width 88 height 25
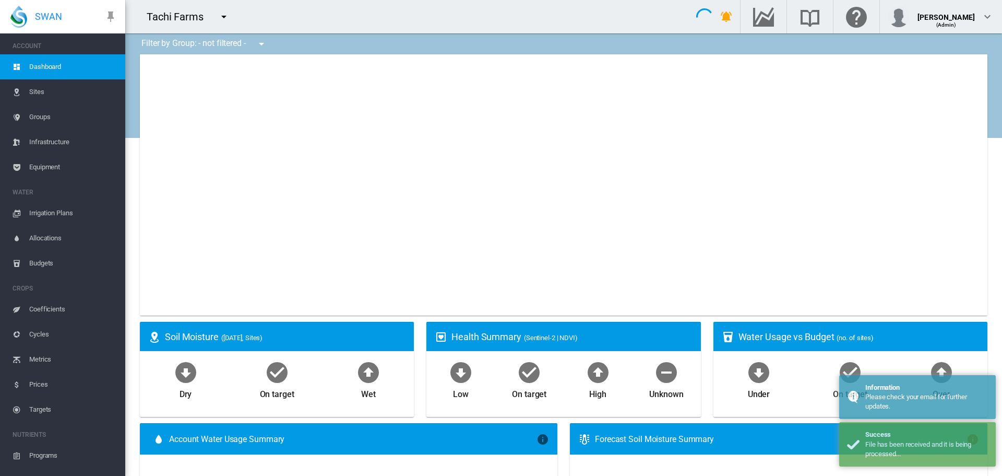
type input "**********"
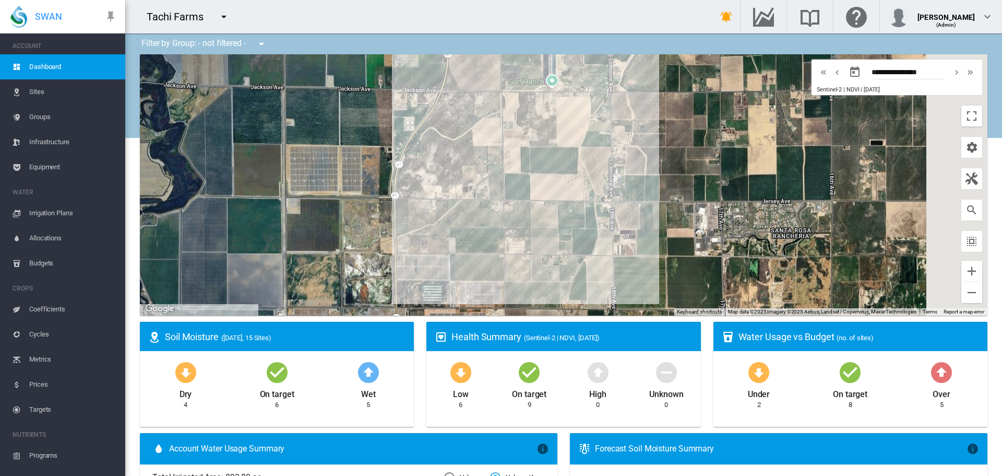
drag, startPoint x: 506, startPoint y: 164, endPoint x: 376, endPoint y: 181, distance: 131.1
click at [376, 181] on div at bounding box center [564, 184] width 848 height 261
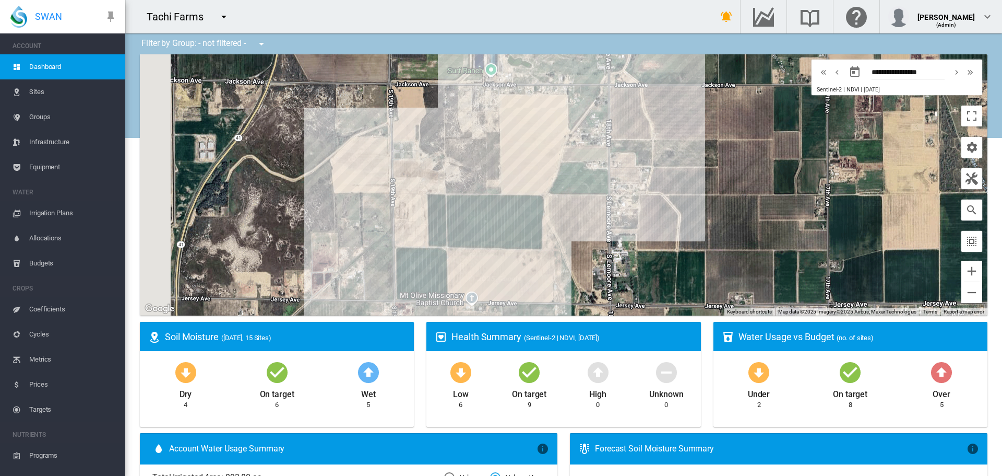
drag, startPoint x: 539, startPoint y: 171, endPoint x: 617, endPoint y: 230, distance: 98.0
click at [619, 230] on div at bounding box center [564, 184] width 848 height 261
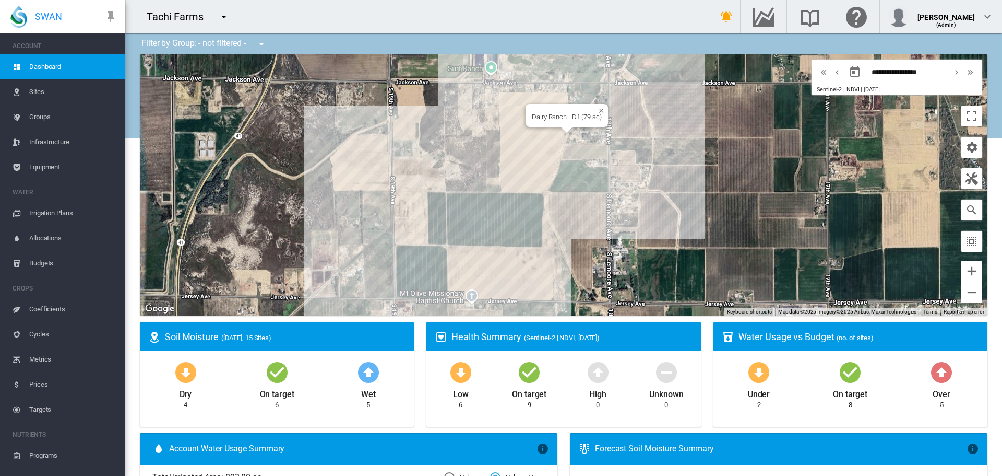
click at [541, 128] on div "Dairy Ranch - D1 (79 ac)" at bounding box center [564, 184] width 848 height 261
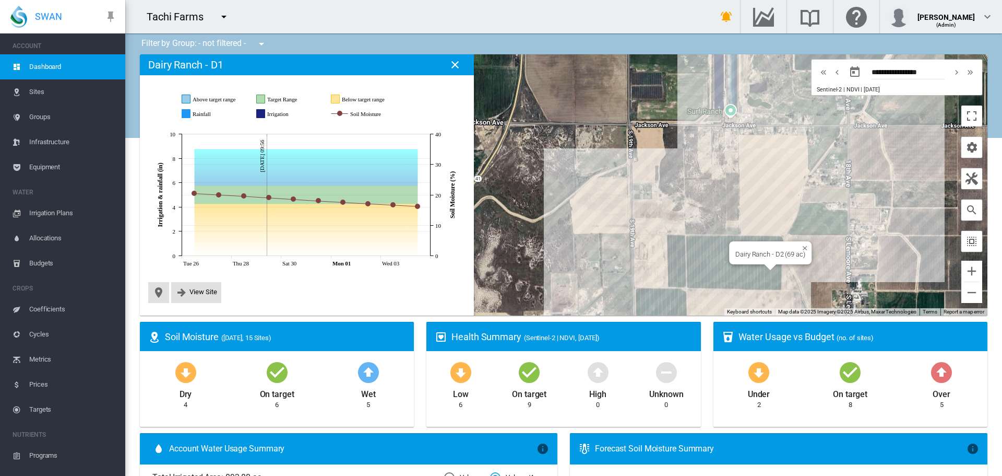
click at [745, 274] on div "Dairy Ranch - D2 (69 ac)" at bounding box center [564, 184] width 848 height 261
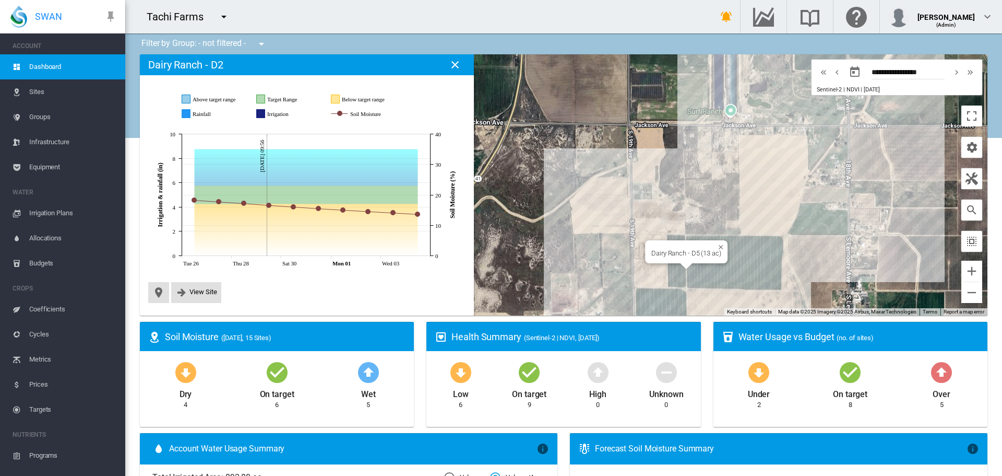
click at [669, 263] on div "Dairy Ranch - D5 (13 ac)" at bounding box center [564, 184] width 848 height 261
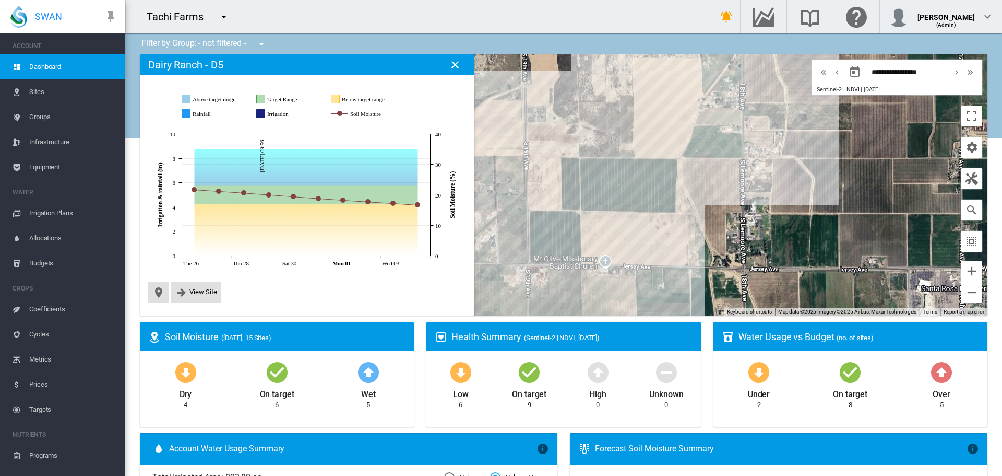
drag, startPoint x: 829, startPoint y: 222, endPoint x: 721, endPoint y: 145, distance: 132.0
click at [721, 145] on div at bounding box center [564, 184] width 848 height 261
click at [663, 115] on div "Dairy Ranch - D1 (79 ac)" at bounding box center [564, 184] width 848 height 261
click at [211, 299] on span "View Site" at bounding box center [196, 292] width 50 height 21
click at [188, 299] on span "View Site" at bounding box center [196, 292] width 50 height 21
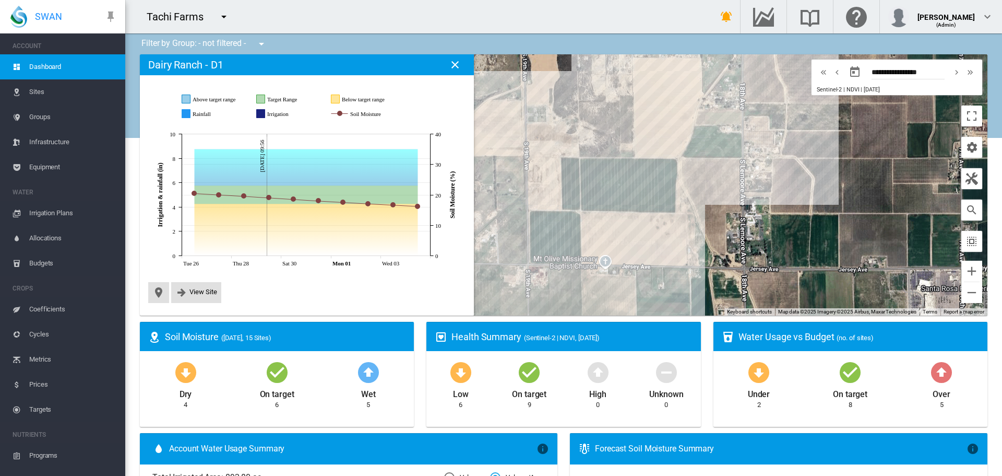
click at [190, 306] on div "JavaScript chart by amCharts [DATE] Above target range Target Range Below targe…" at bounding box center [307, 193] width 326 height 228
click at [195, 294] on span "View Site" at bounding box center [204, 292] width 28 height 8
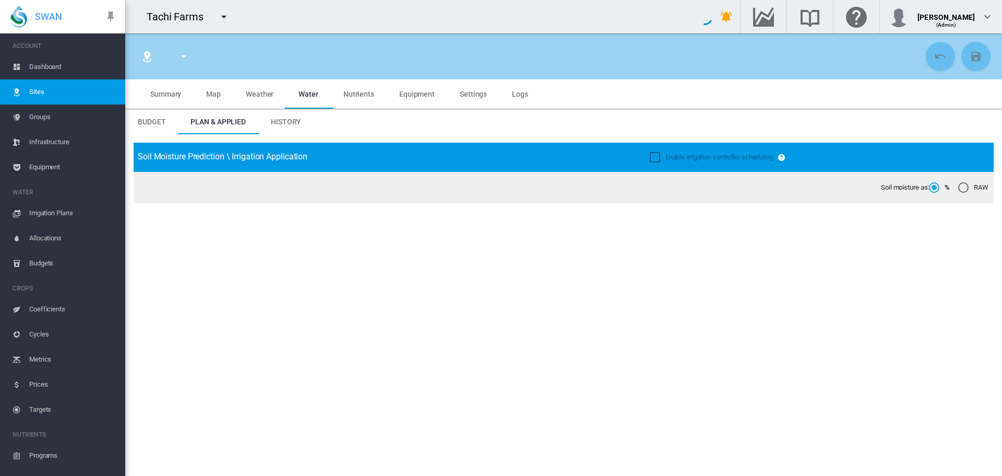
type input "**********"
type input "*****"
type input "********"
type input "**********"
type input "***"
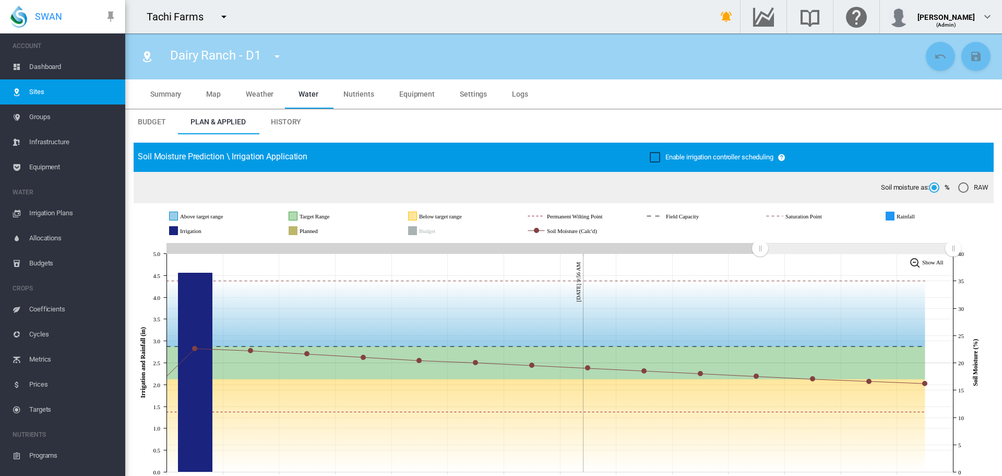
click at [267, 56] on button "button" at bounding box center [277, 56] width 21 height 21
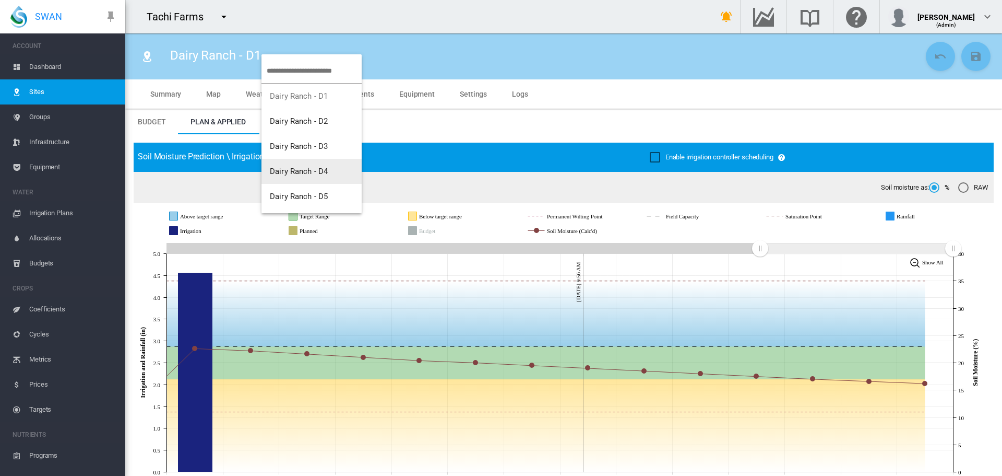
click at [329, 168] on button "Dairy Ranch - D4" at bounding box center [312, 171] width 100 height 25
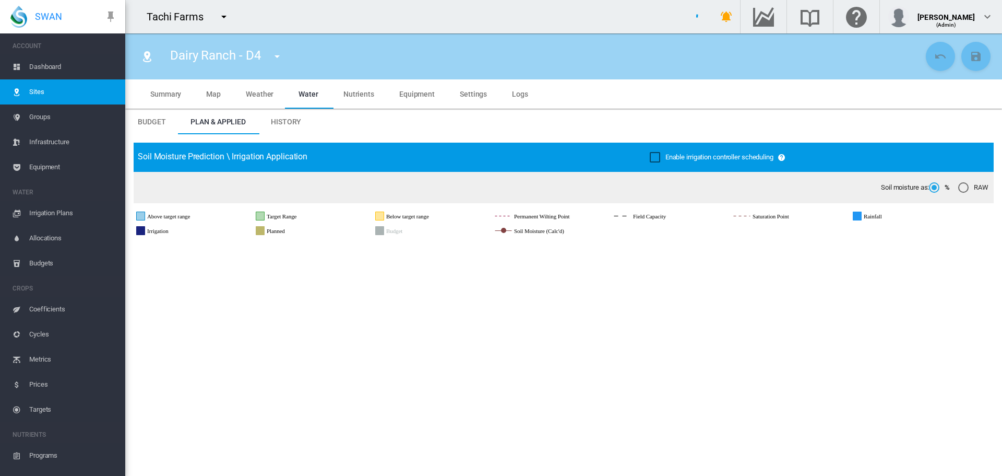
scroll to position [52, 0]
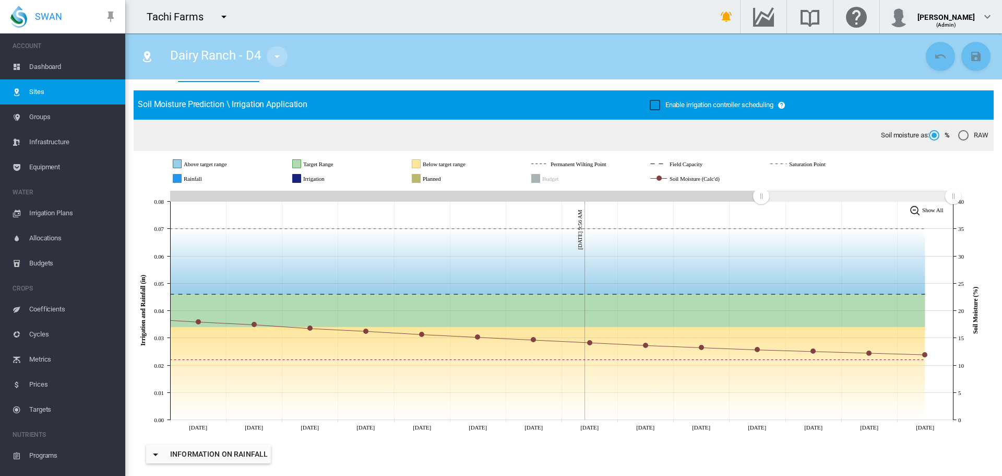
click at [279, 57] on md-icon "icon-menu-down" at bounding box center [277, 56] width 13 height 13
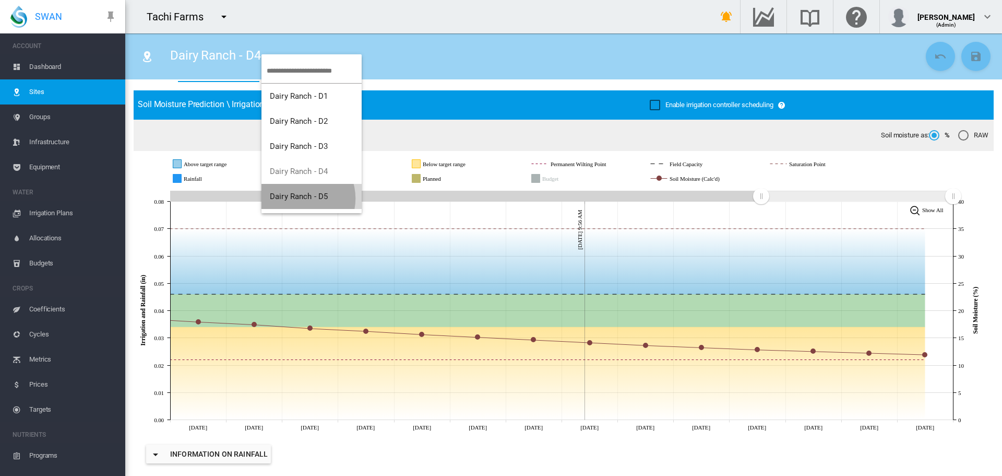
click at [300, 198] on span "Dairy Ranch - D5" at bounding box center [299, 196] width 58 height 9
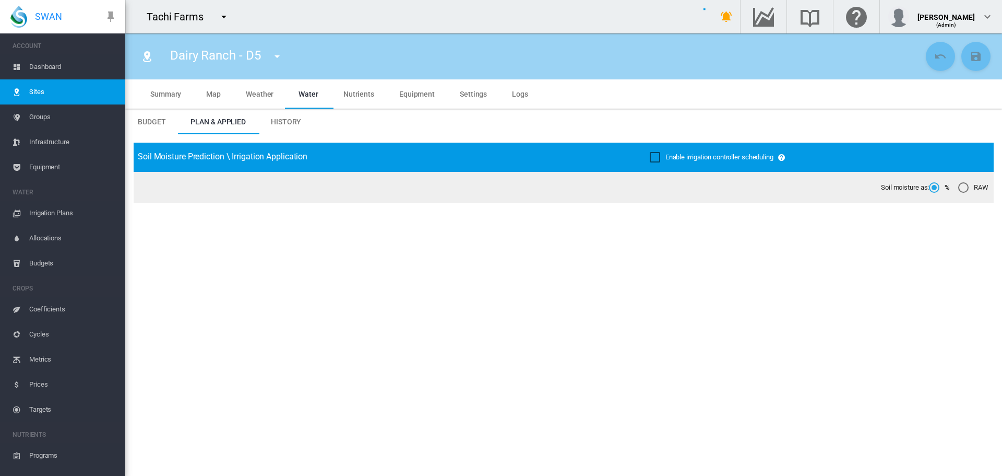
type input "**********"
type input "********"
type input "**********"
type input "***"
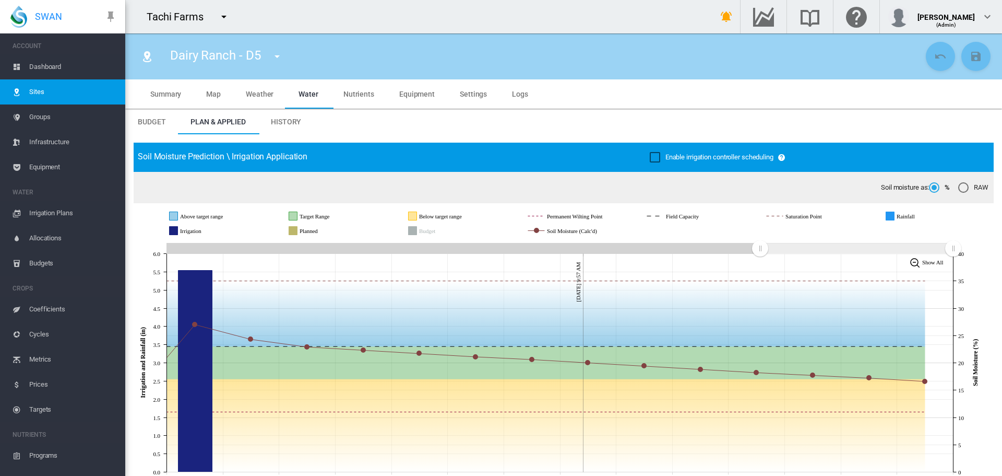
scroll to position [52, 0]
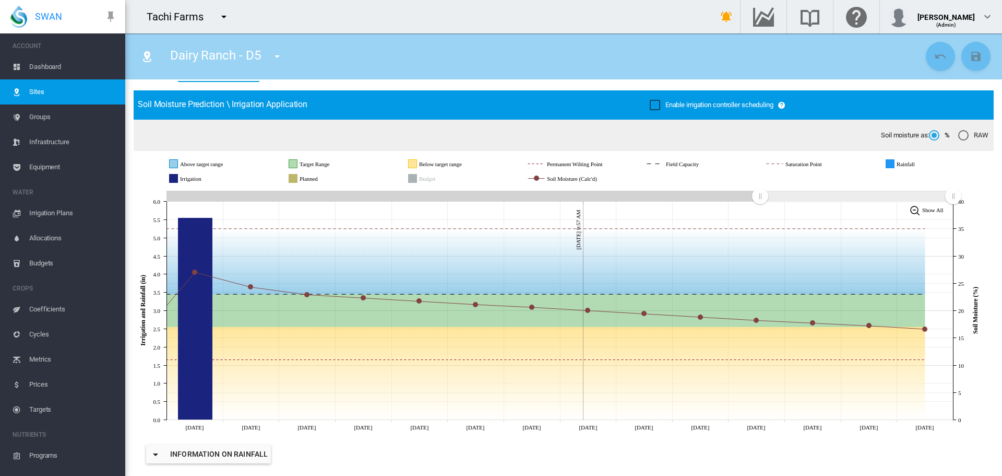
click at [263, 58] on div "Dairy Ranch - D5 Dairy Ranch - D1 Dairy Ranch - D2 Dairy Ranch - D3 [GEOGRAPHIC…" at bounding box center [230, 56] width 139 height 29
click at [273, 57] on md-icon "icon-menu-down" at bounding box center [277, 56] width 13 height 13
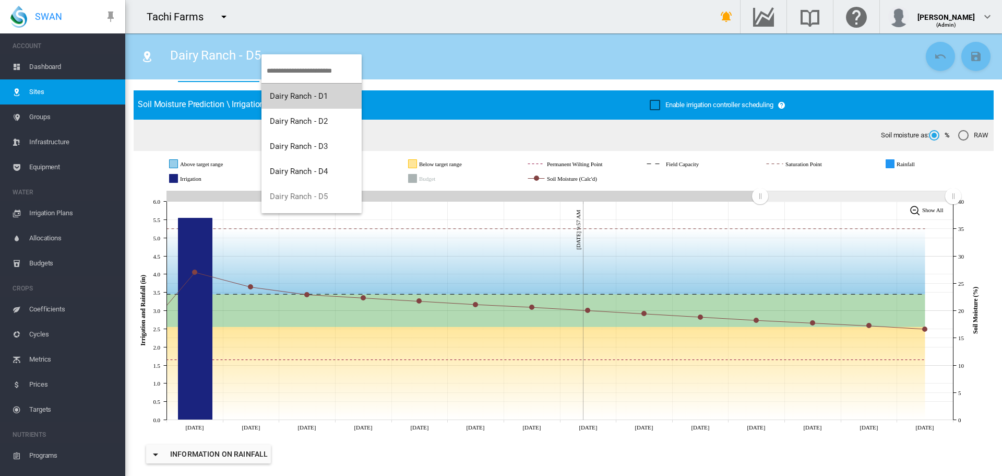
click at [275, 96] on span "Dairy Ranch - D1" at bounding box center [299, 95] width 58 height 9
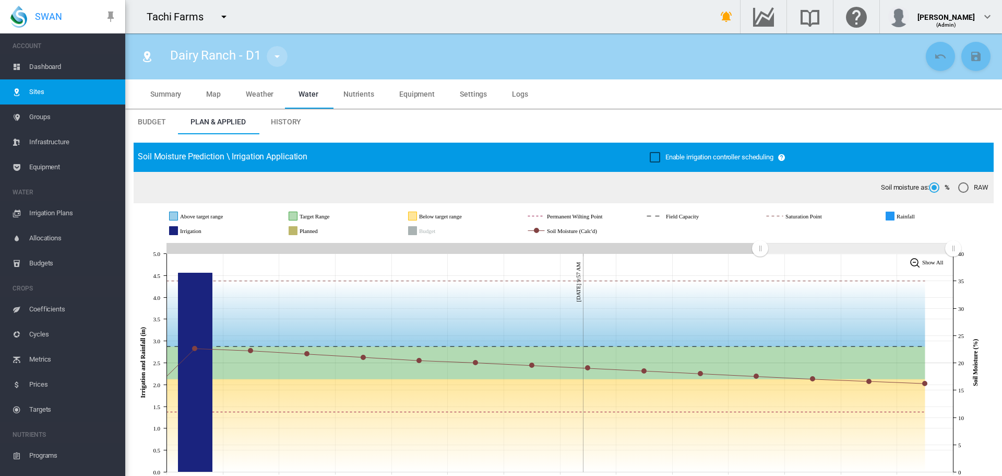
click at [273, 59] on md-icon "icon-menu-down" at bounding box center [277, 56] width 13 height 13
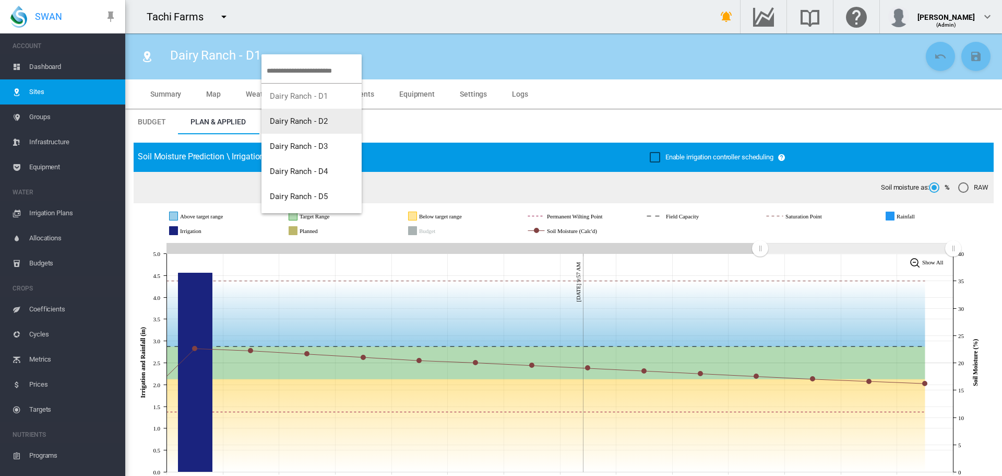
click at [270, 119] on span "Dairy Ranch - D2" at bounding box center [299, 120] width 58 height 9
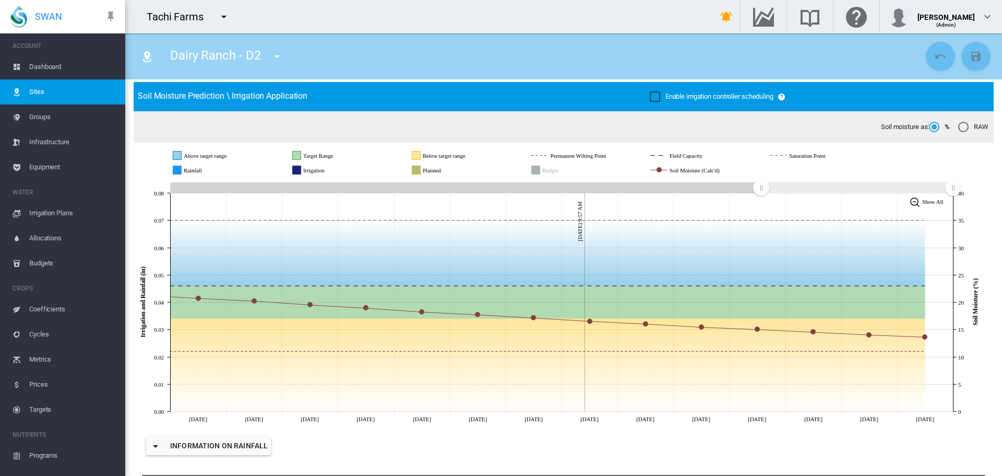
scroll to position [157, 0]
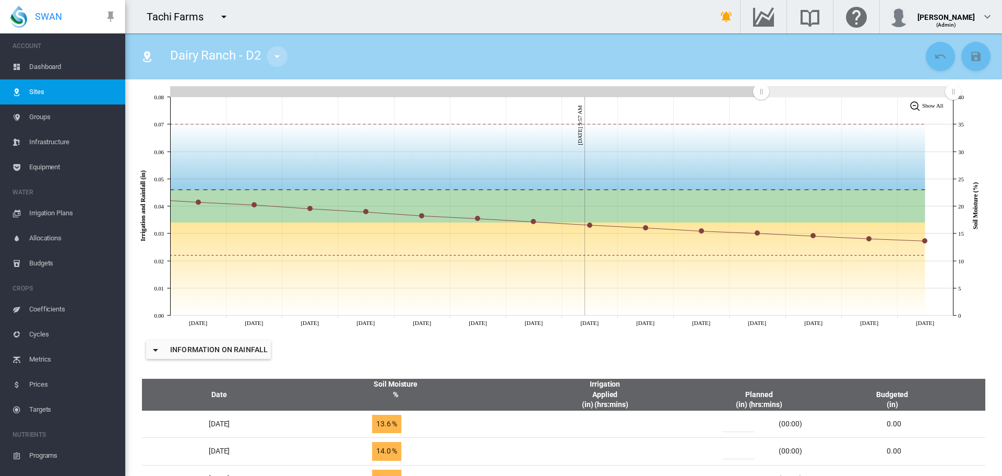
click at [270, 58] on button "button" at bounding box center [277, 56] width 21 height 21
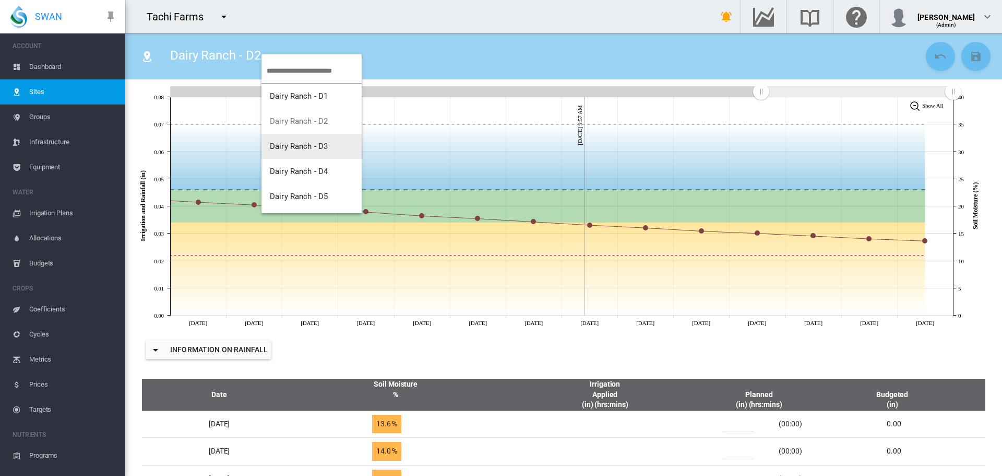
click at [309, 146] on span "Dairy Ranch - D3" at bounding box center [299, 145] width 58 height 9
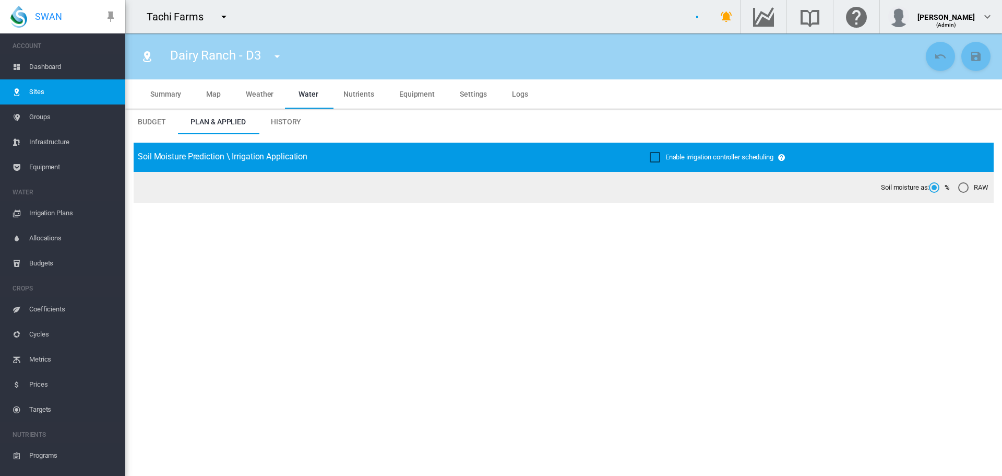
type input "**********"
type input "********"
type input "**********"
type input "***"
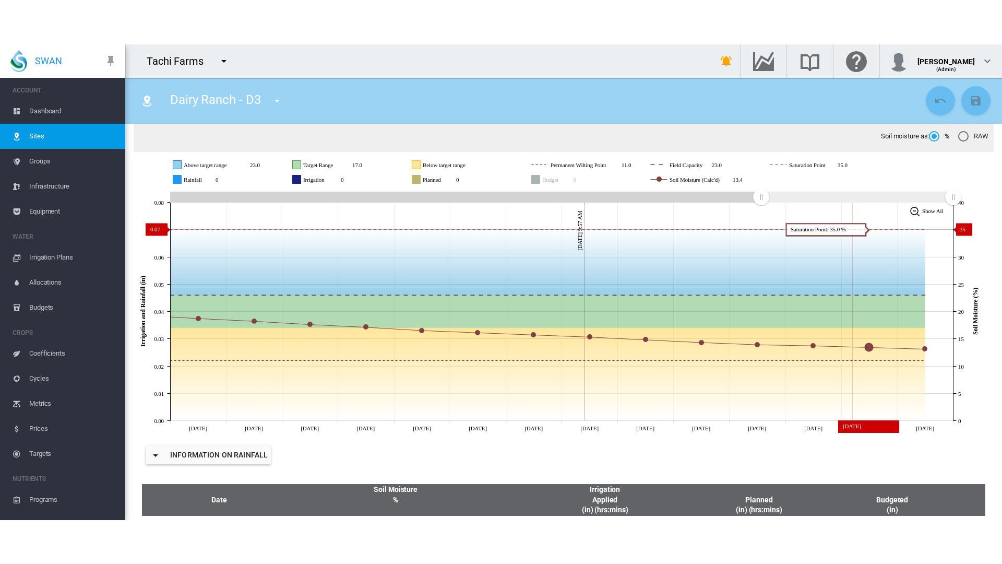
scroll to position [104, 0]
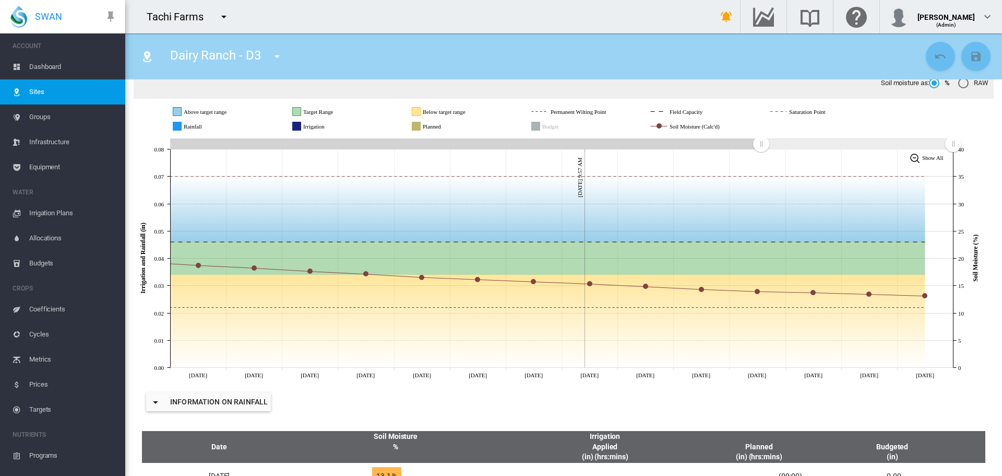
click at [38, 63] on span "Dashboard" at bounding box center [73, 66] width 88 height 25
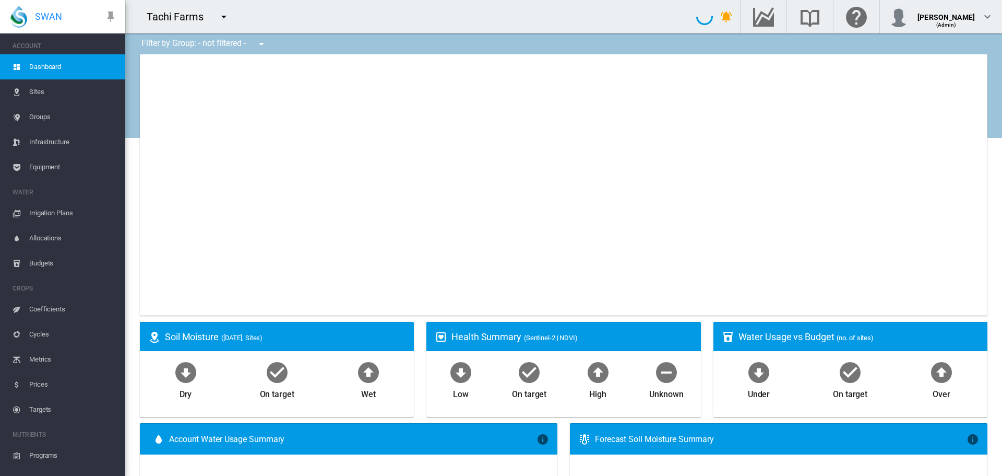
select select "**********"
type input "**********"
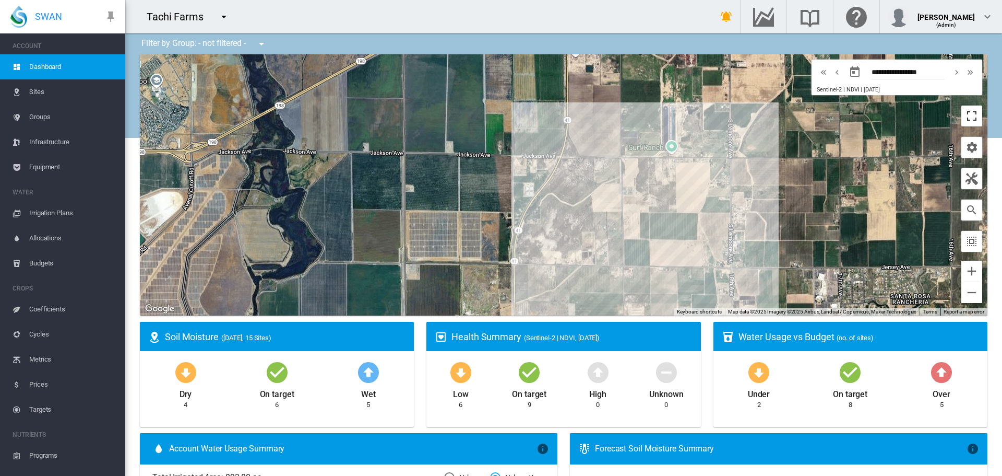
click at [968, 113] on button "Toggle fullscreen view" at bounding box center [972, 115] width 21 height 21
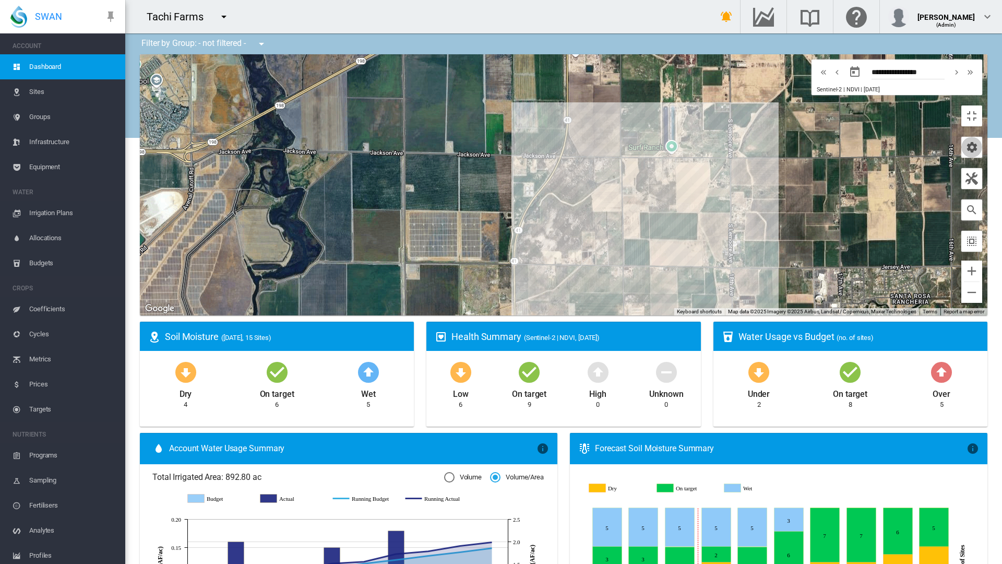
drag, startPoint x: 993, startPoint y: 95, endPoint x: 971, endPoint y: 112, distance: 28.7
click at [983, 137] on button "button" at bounding box center [972, 147] width 21 height 21
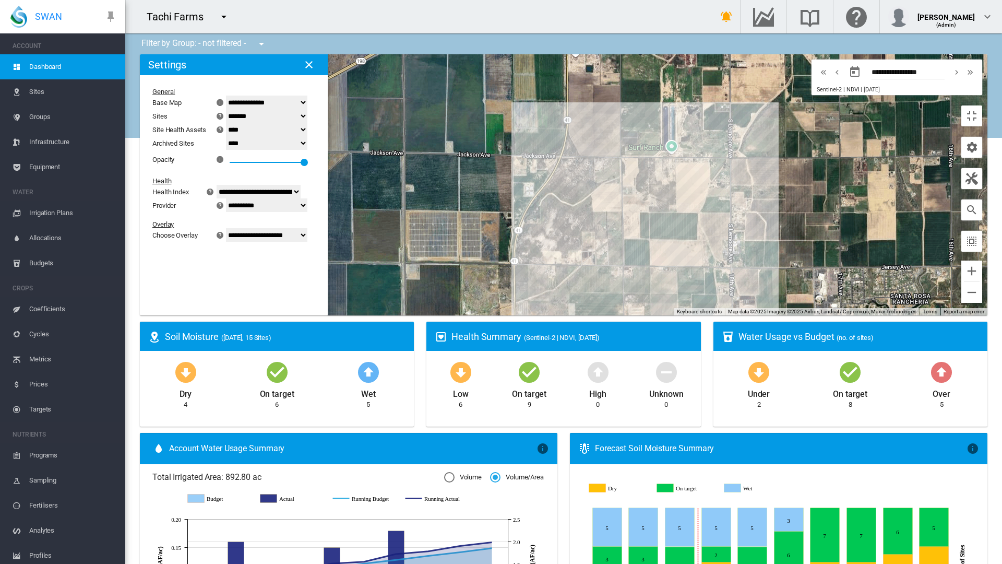
click at [226, 228] on select "**********" at bounding box center [266, 235] width 81 height 14
select select "********"
click at [226, 228] on select "**********" at bounding box center [266, 235] width 81 height 14
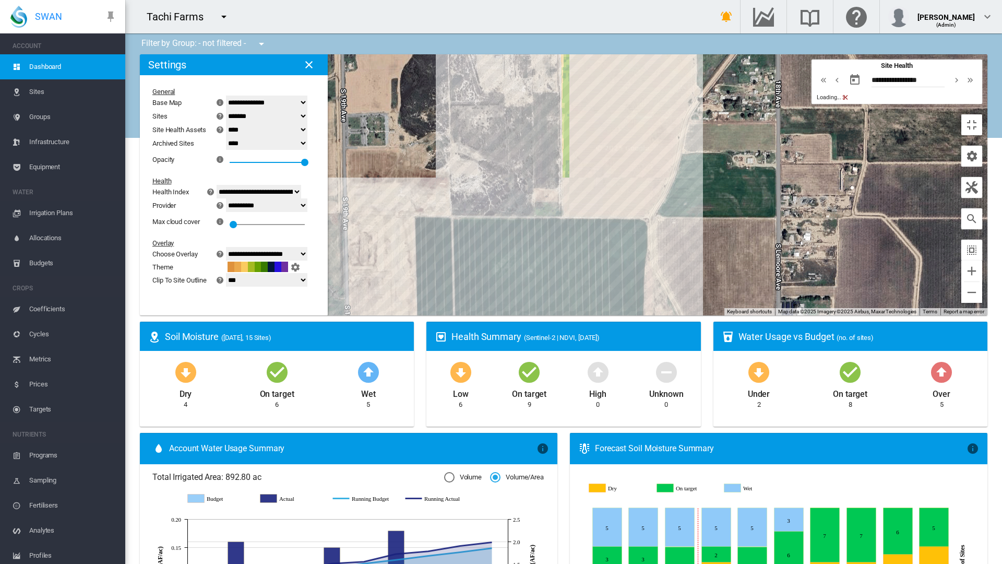
drag, startPoint x: 593, startPoint y: 281, endPoint x: 617, endPoint y: 508, distance: 228.4
click at [617, 315] on div at bounding box center [564, 184] width 848 height 261
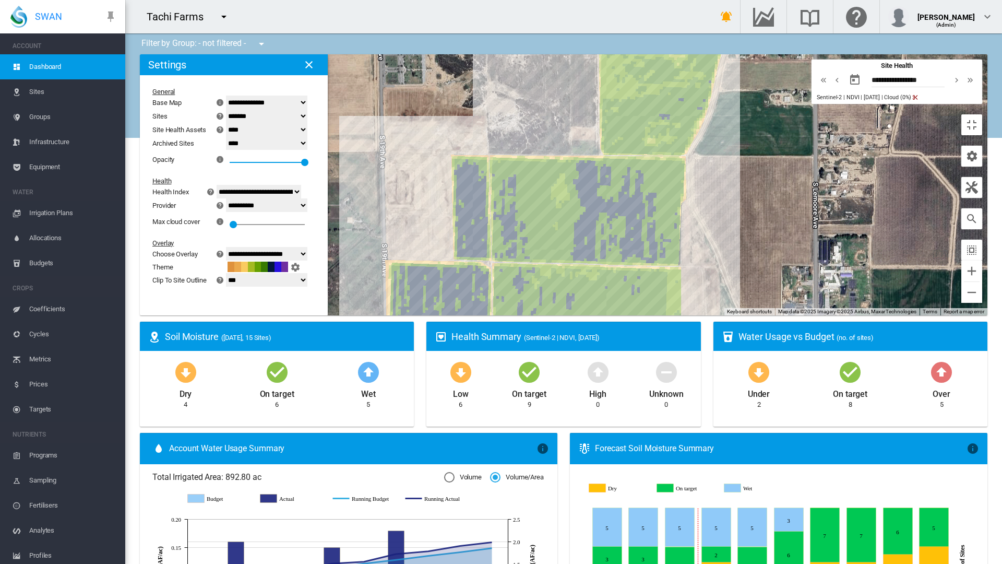
drag, startPoint x: 682, startPoint y: 432, endPoint x: 719, endPoint y: 372, distance: 70.6
click at [719, 315] on div at bounding box center [564, 184] width 848 height 261
